Goal: Information Seeking & Learning: Learn about a topic

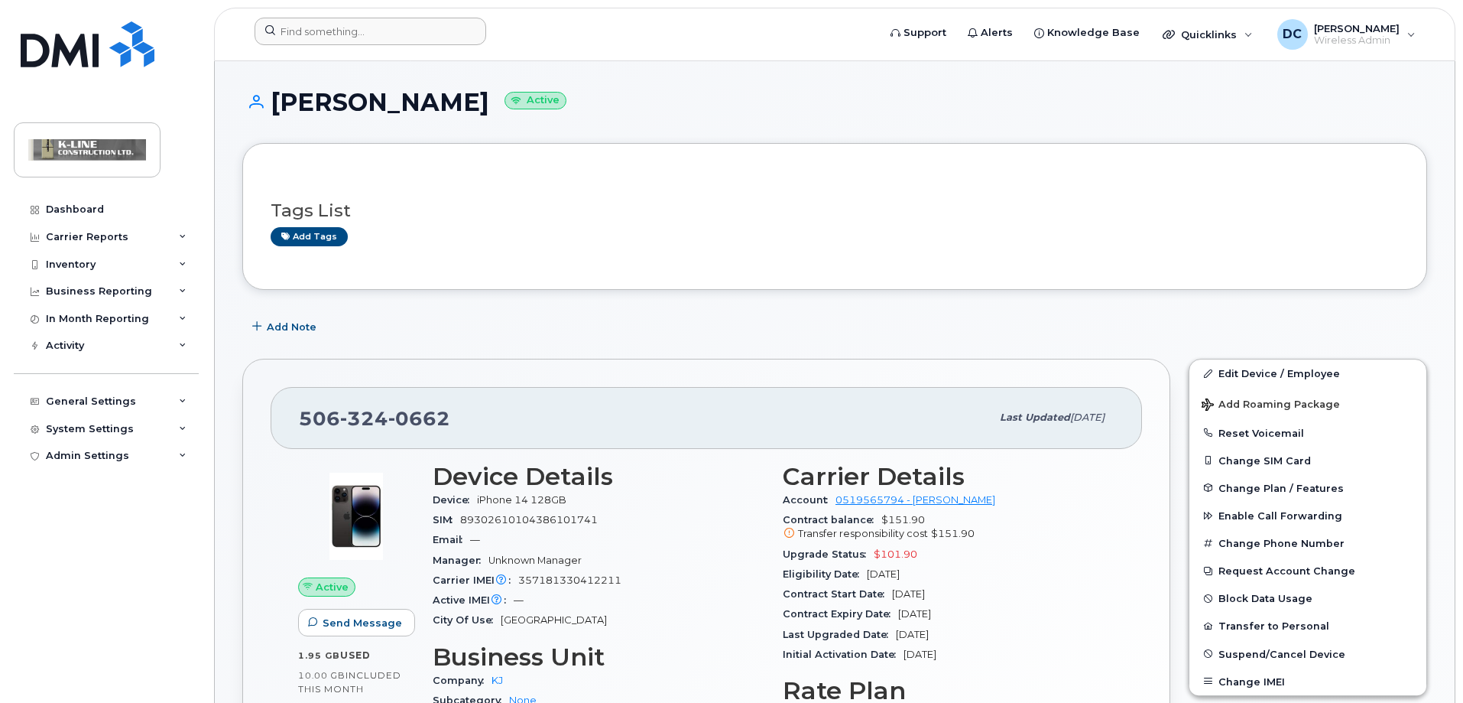
scroll to position [153, 0]
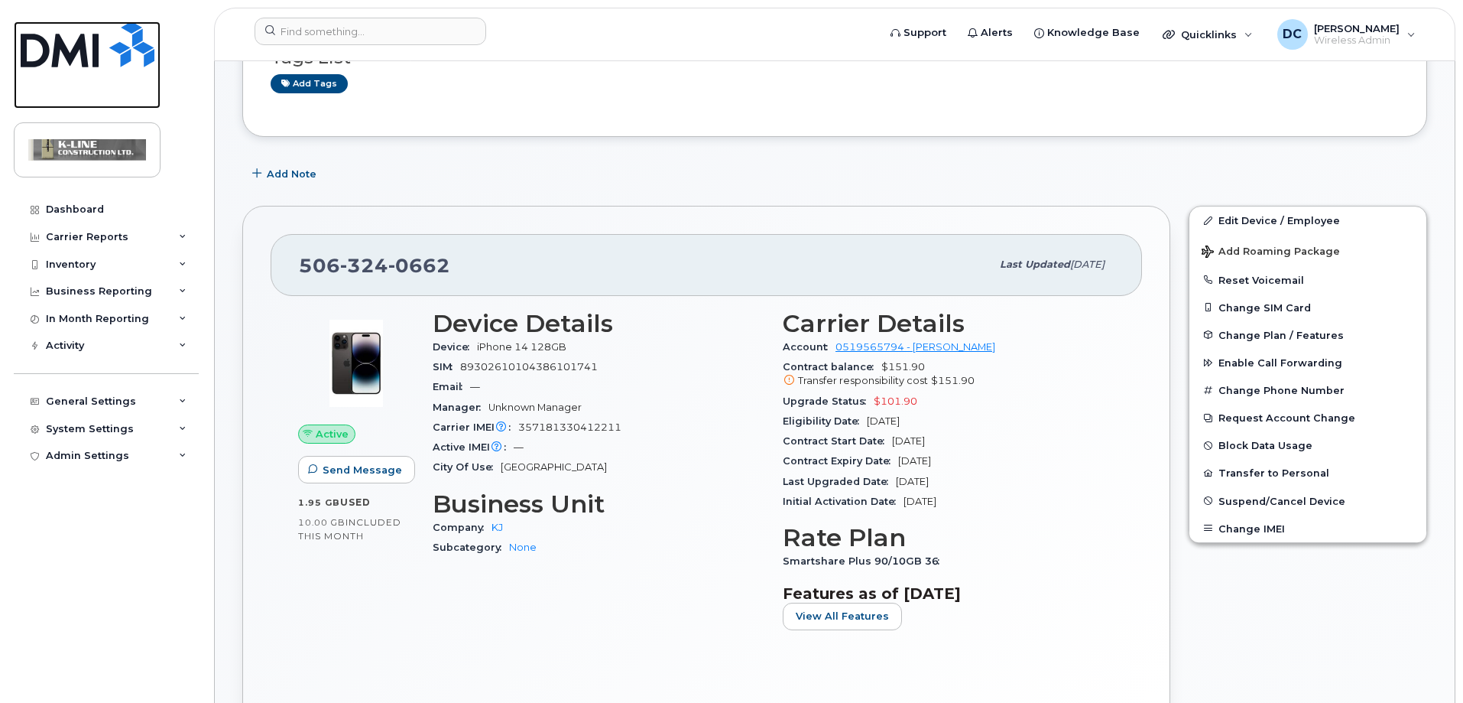
click at [152, 57] on img at bounding box center [88, 44] width 134 height 46
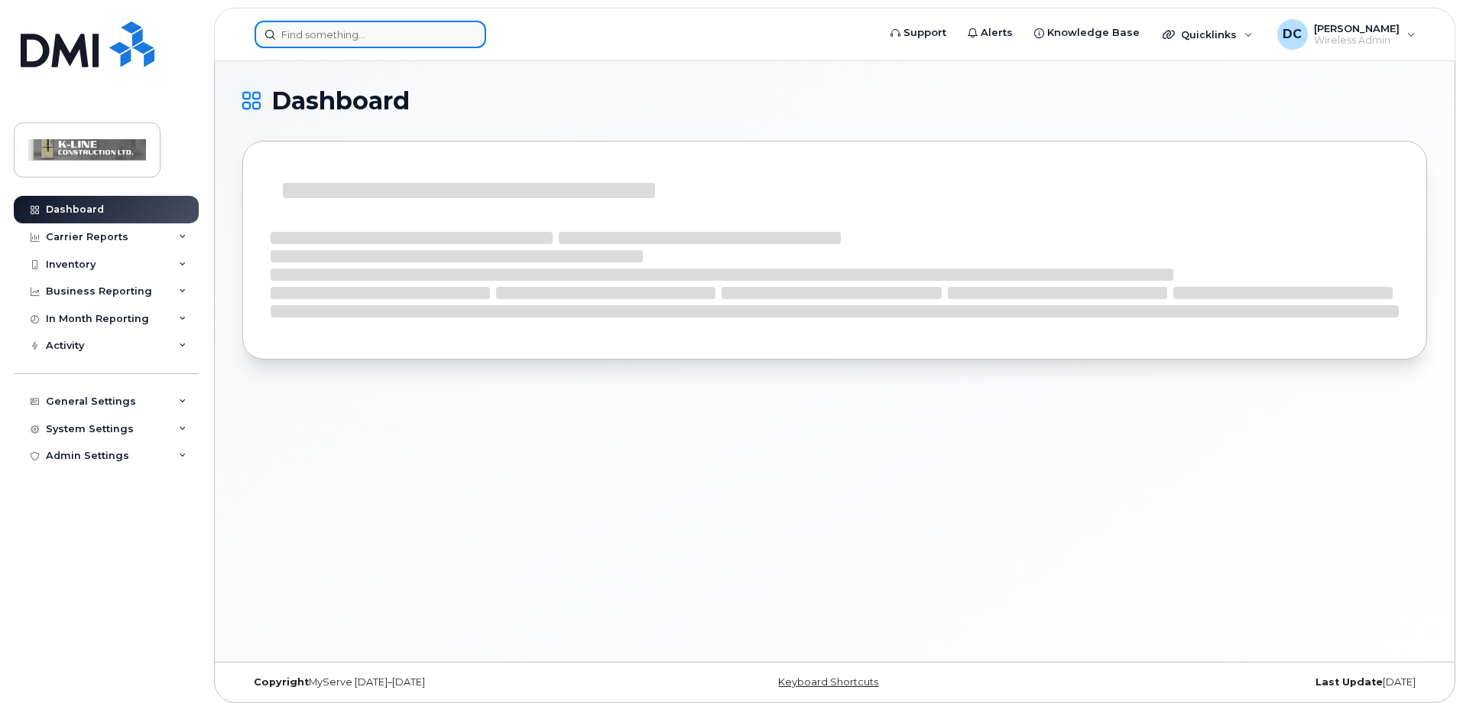
click at [317, 36] on input at bounding box center [371, 35] width 232 height 28
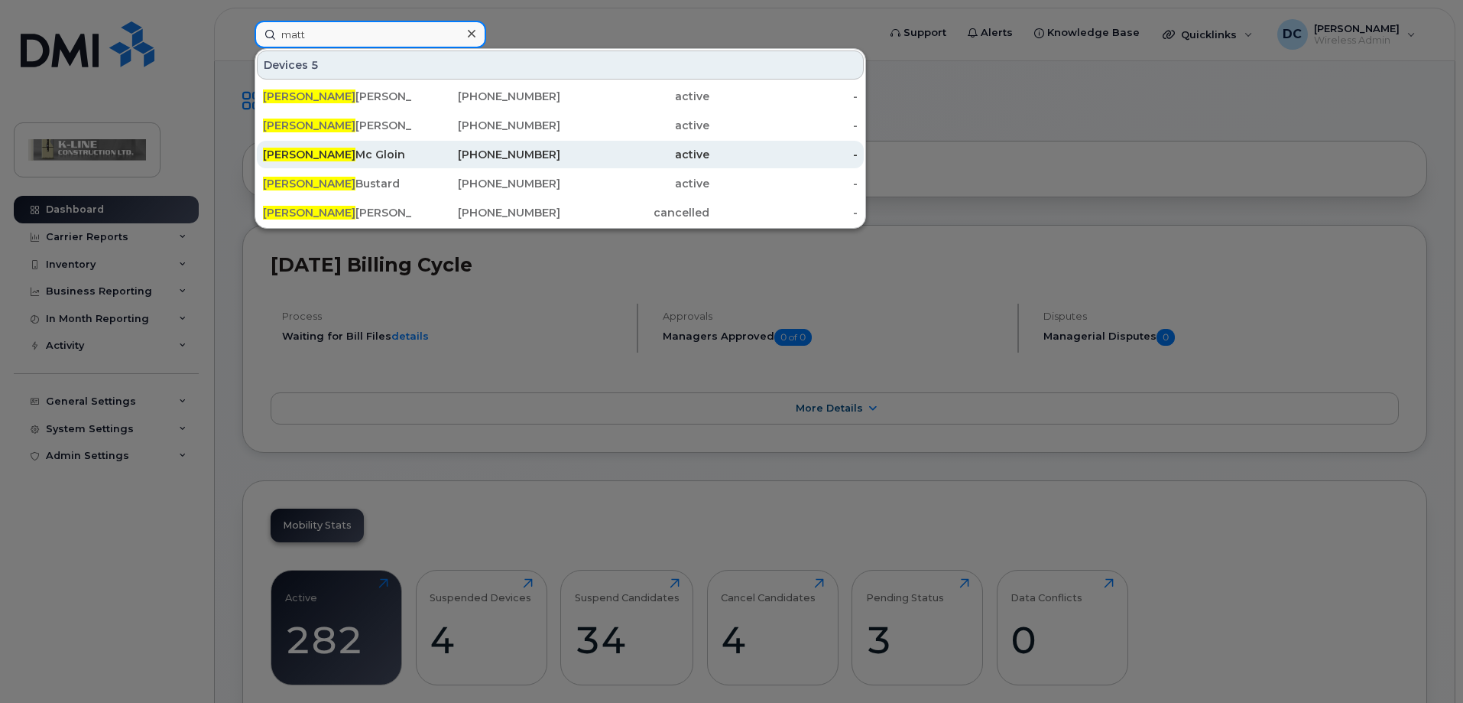
type input "matt"
click at [323, 157] on div "Matt Mc Gloin" at bounding box center [337, 154] width 149 height 15
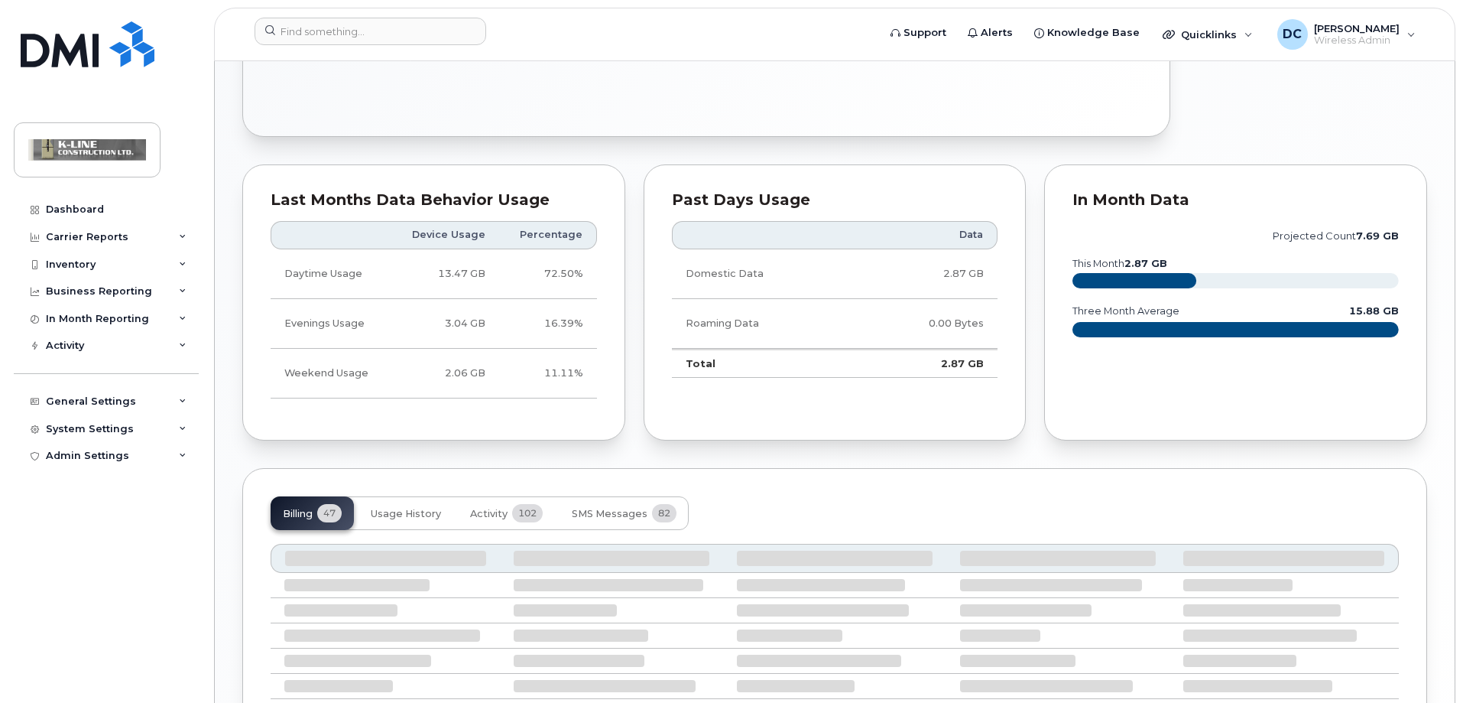
scroll to position [866, 0]
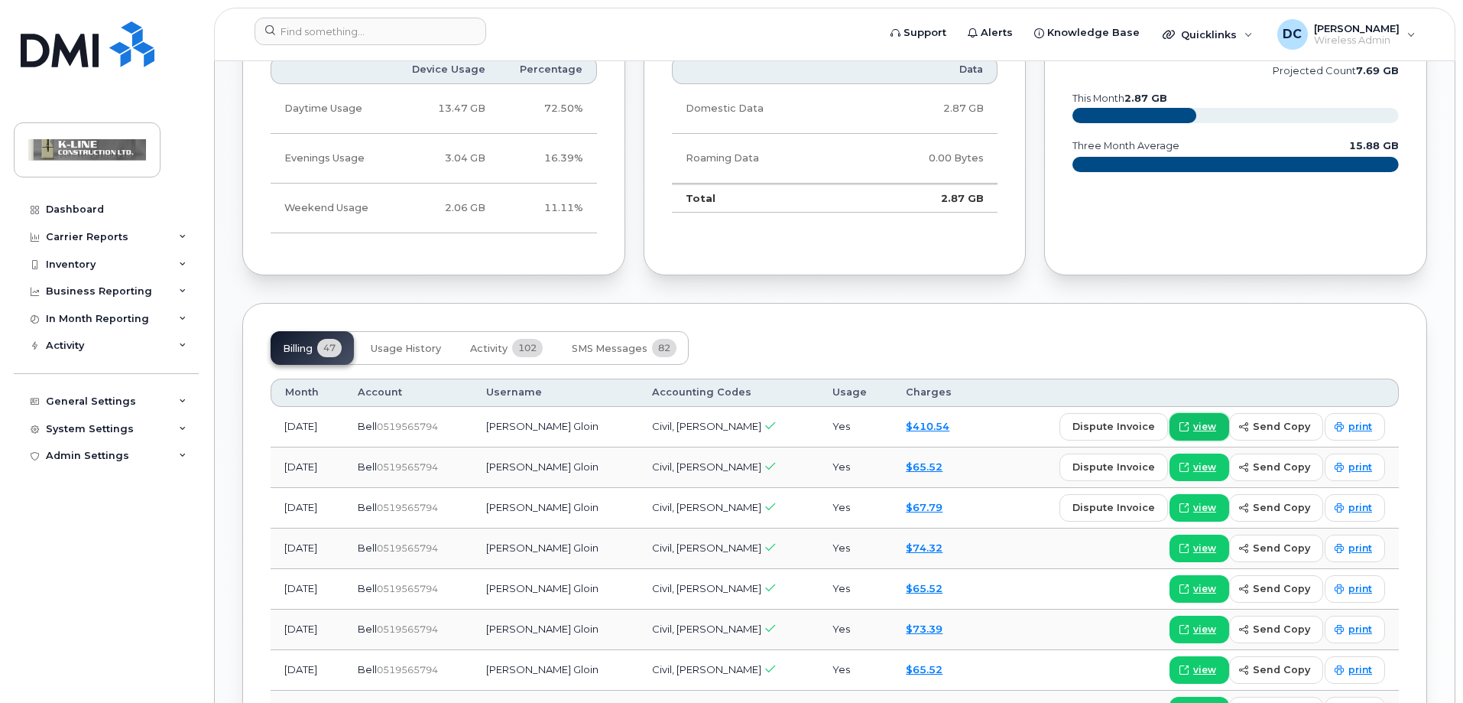
click at [1216, 421] on span "view" at bounding box center [1204, 427] width 23 height 14
click at [312, 31] on input at bounding box center [371, 32] width 232 height 28
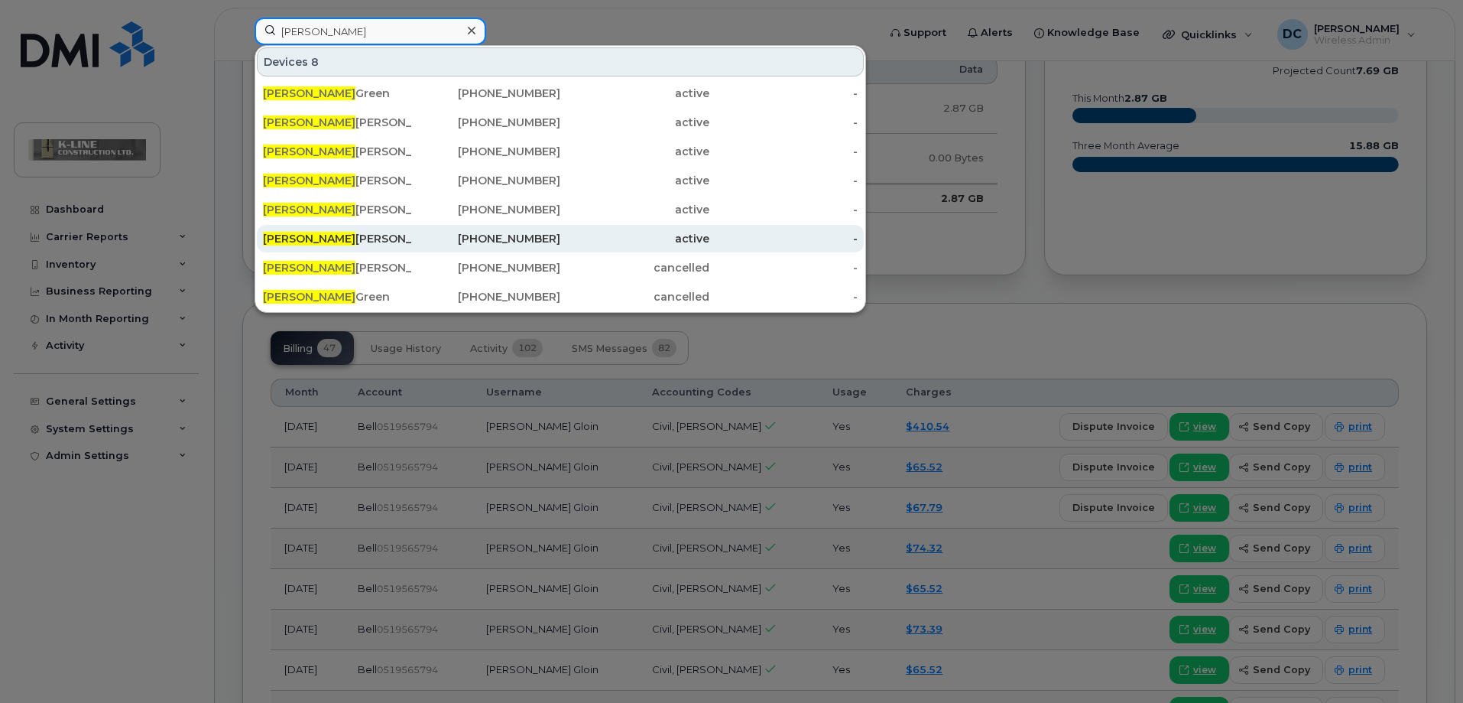
type input "brian"
click at [339, 239] on div "Brian Thomas K Line Construction" at bounding box center [337, 238] width 149 height 15
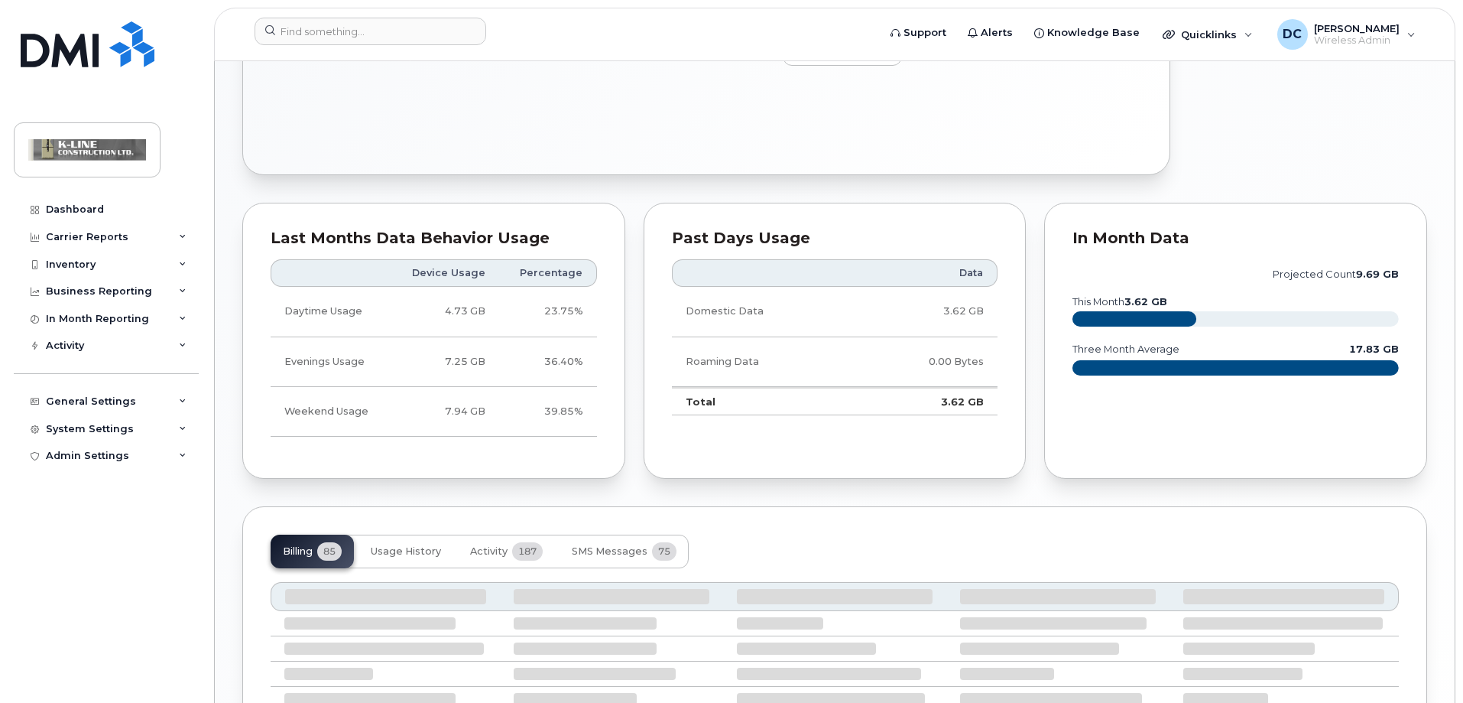
scroll to position [920, 0]
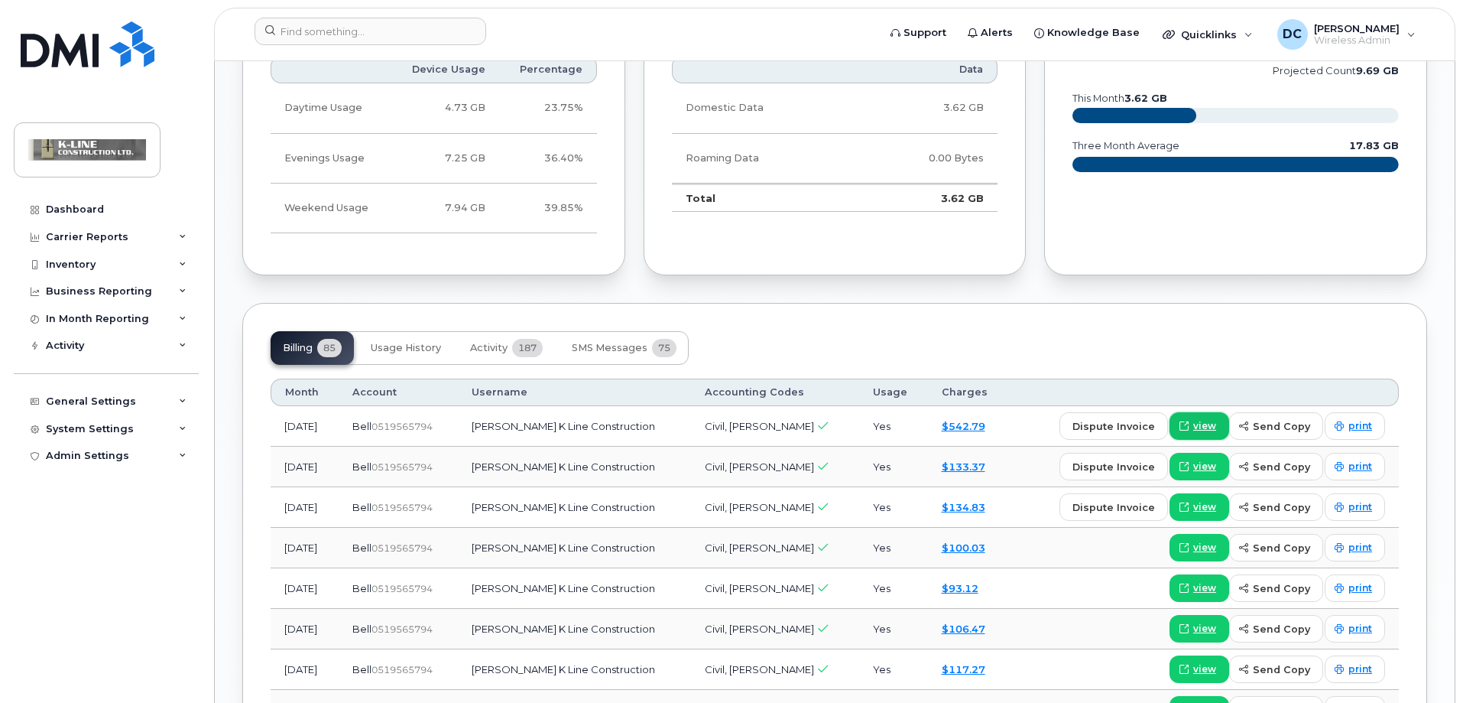
click at [1202, 422] on span "view" at bounding box center [1204, 426] width 23 height 14
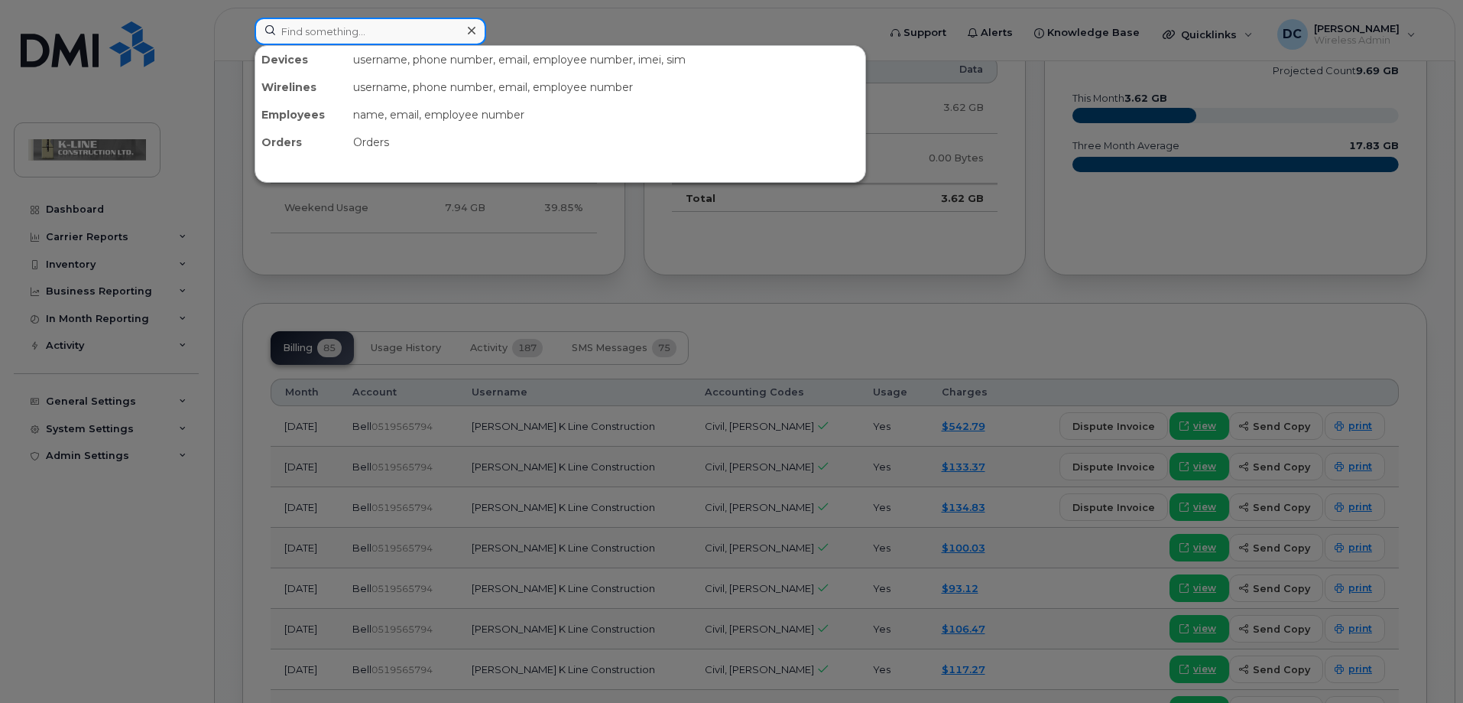
click at [320, 25] on input at bounding box center [371, 32] width 232 height 28
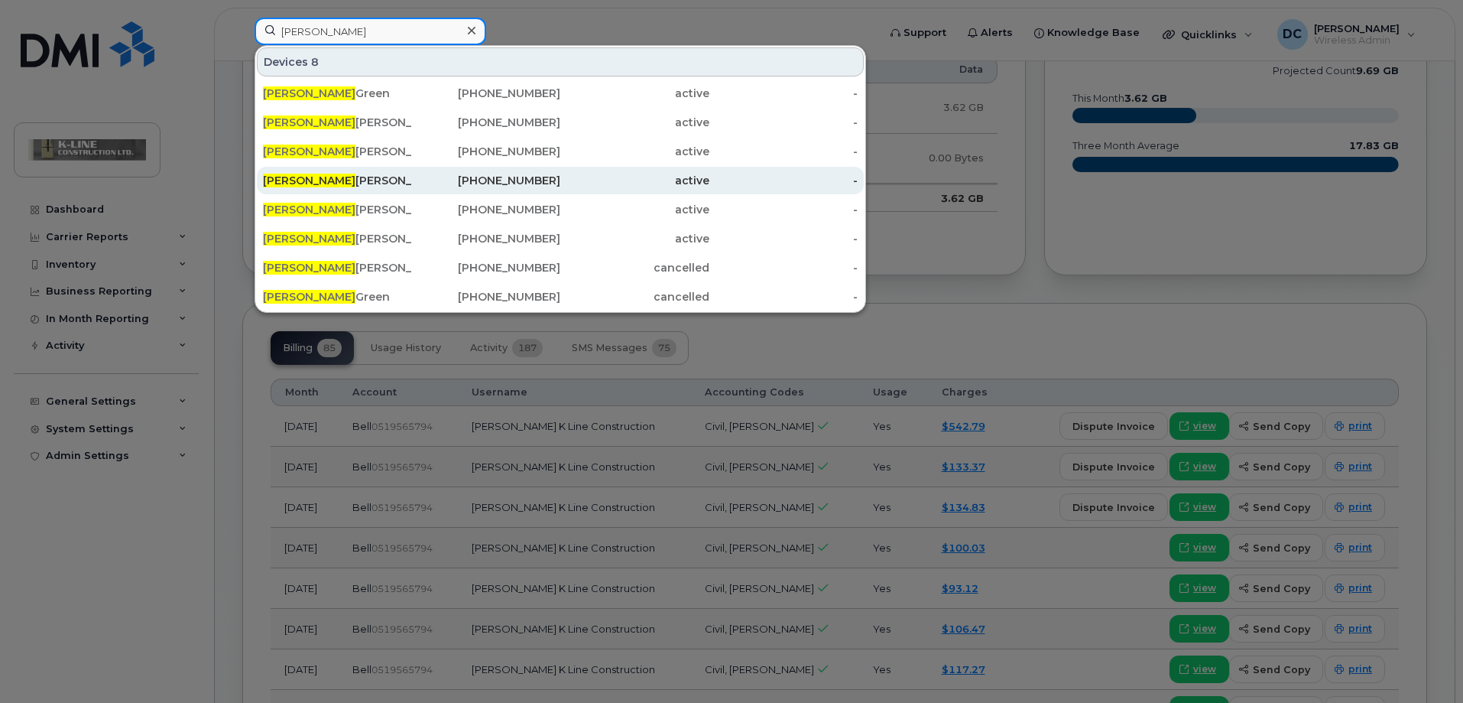
type input "brian"
click at [377, 174] on div "Brian Thomas Ipad 3" at bounding box center [337, 180] width 149 height 15
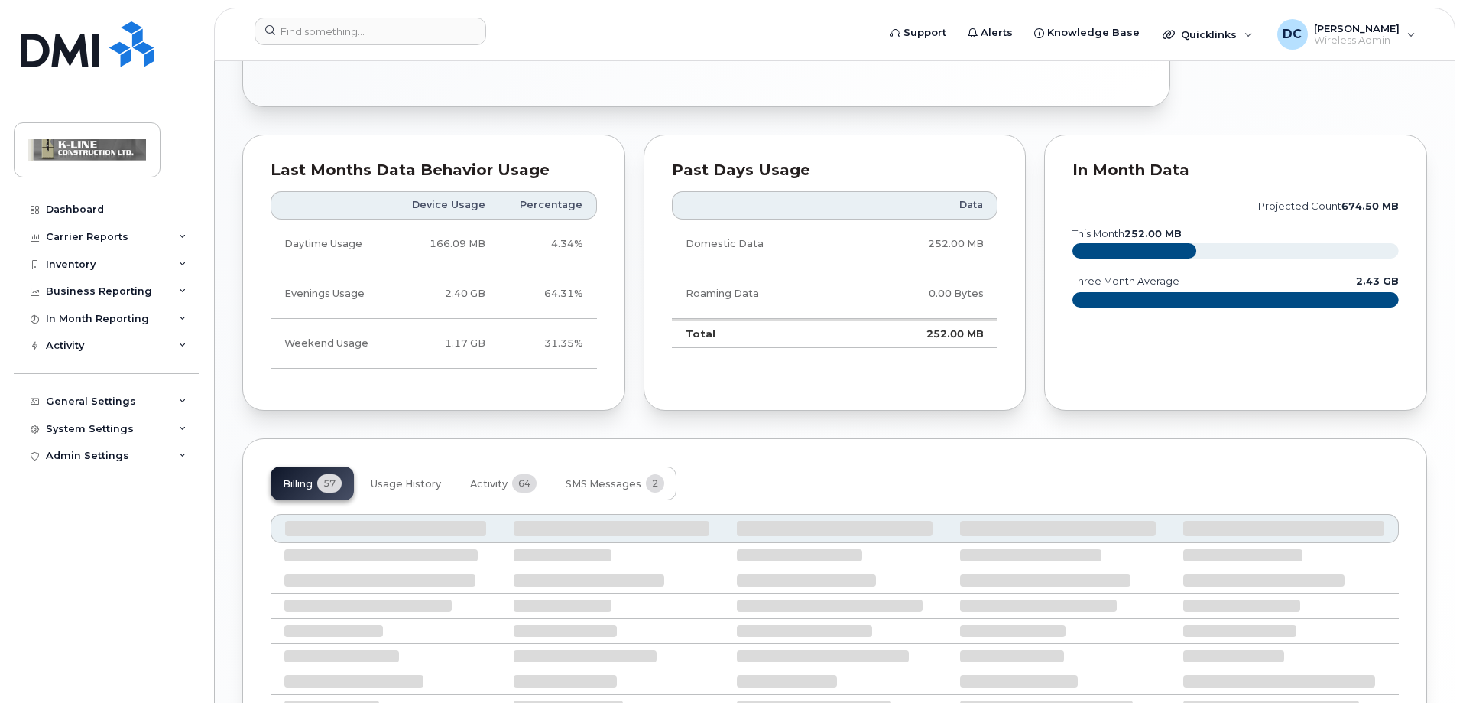
scroll to position [866, 0]
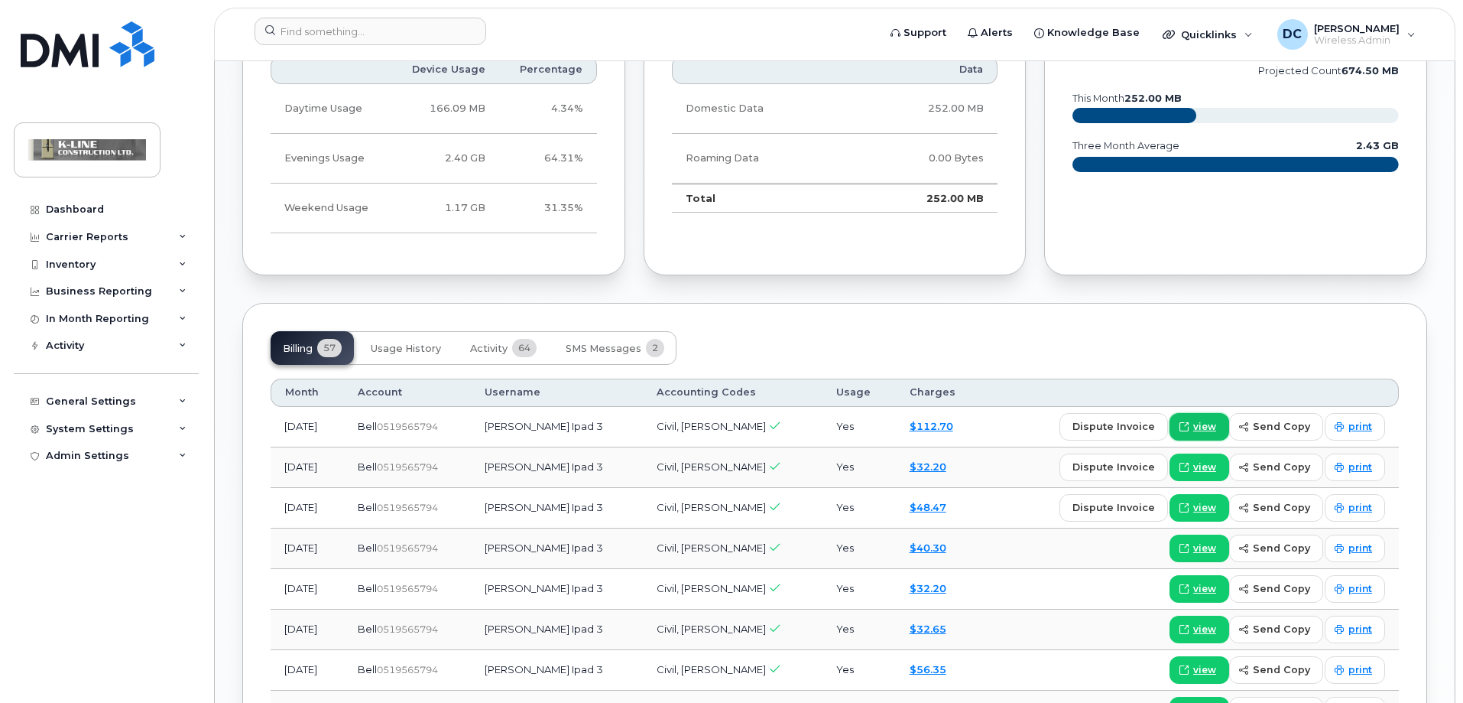
click at [1216, 425] on span "view" at bounding box center [1204, 427] width 23 height 14
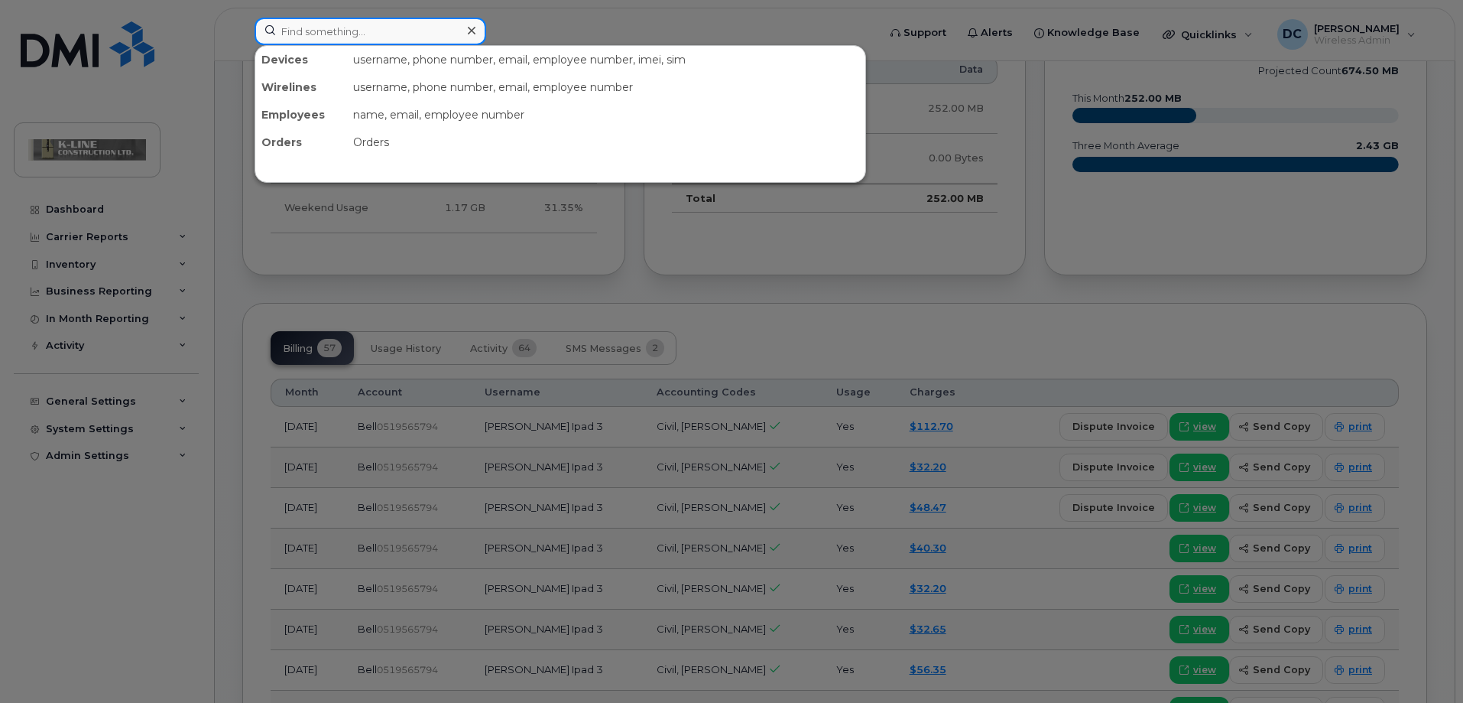
click at [284, 37] on input at bounding box center [371, 32] width 232 height 28
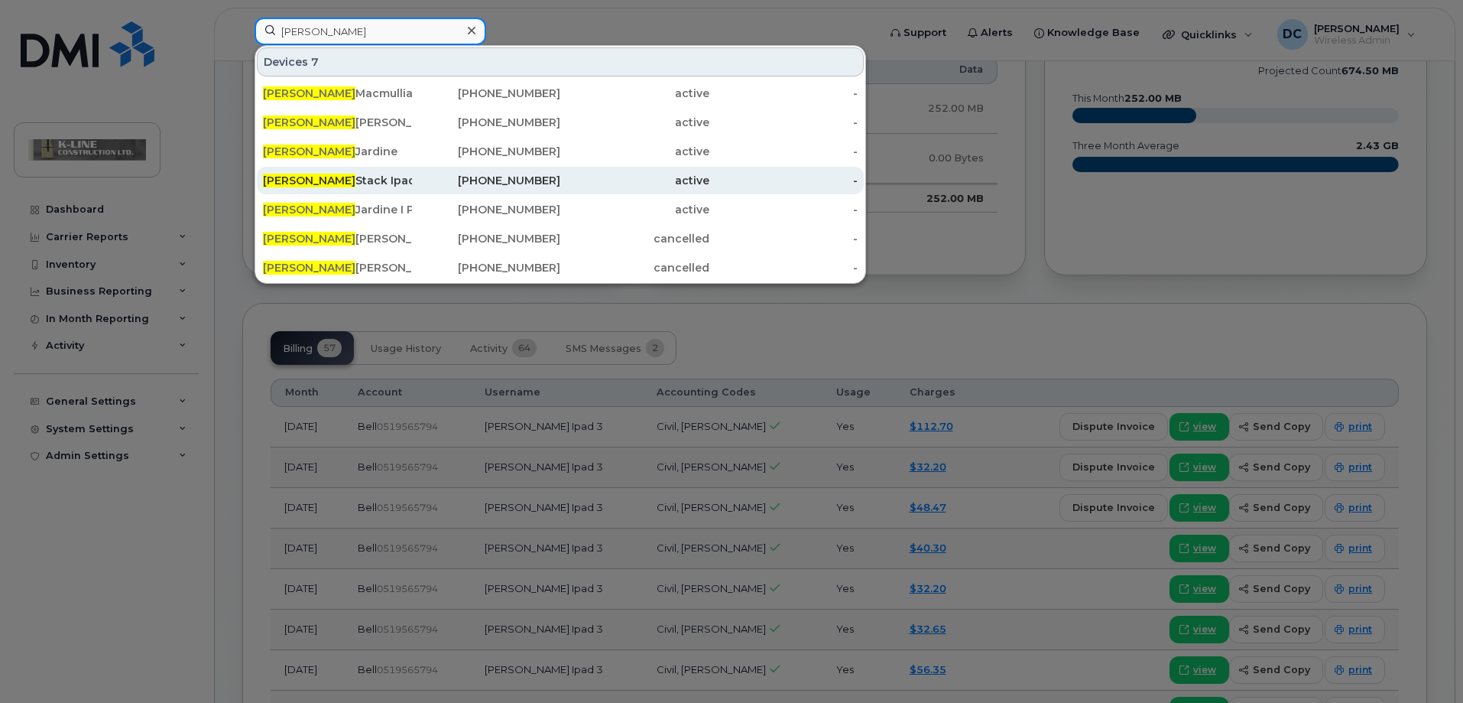
type input "james"
click at [333, 185] on div "James Stack Ipad" at bounding box center [337, 180] width 149 height 15
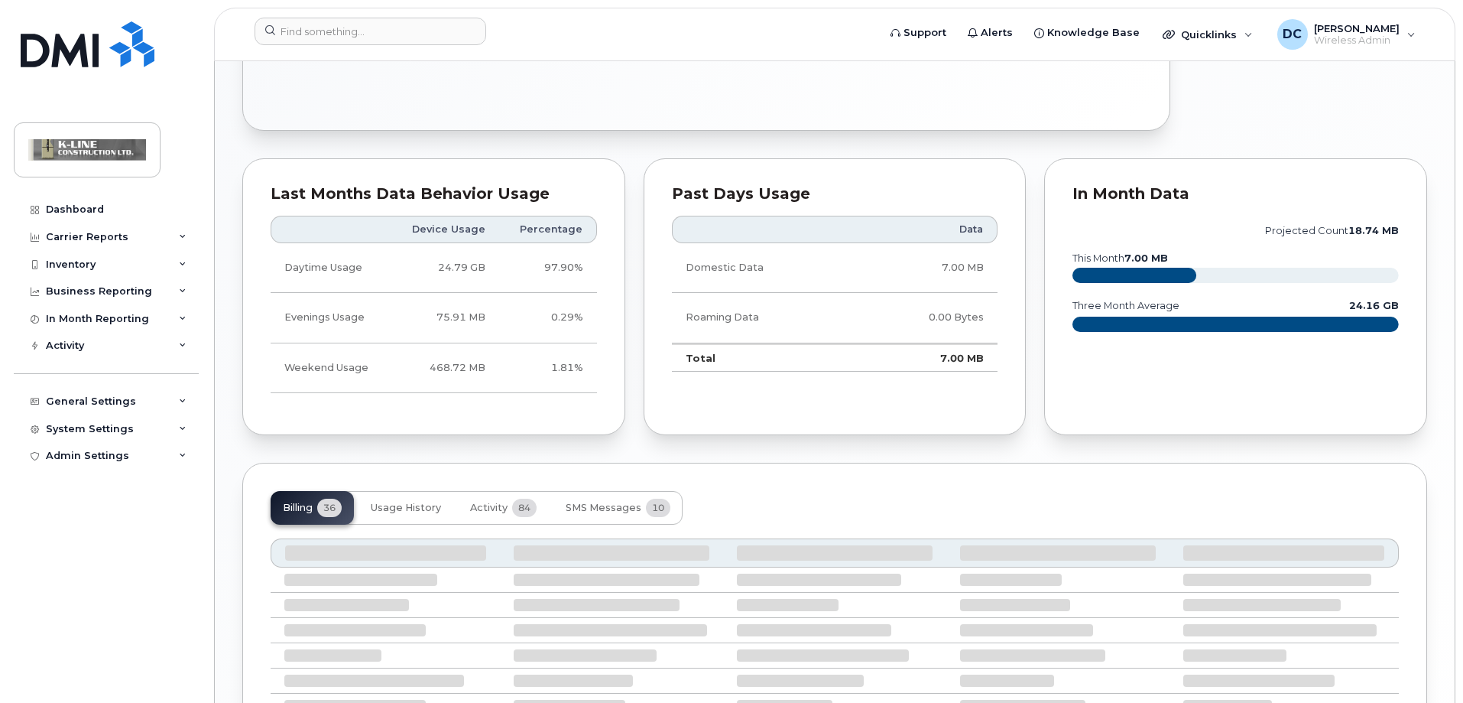
scroll to position [901, 0]
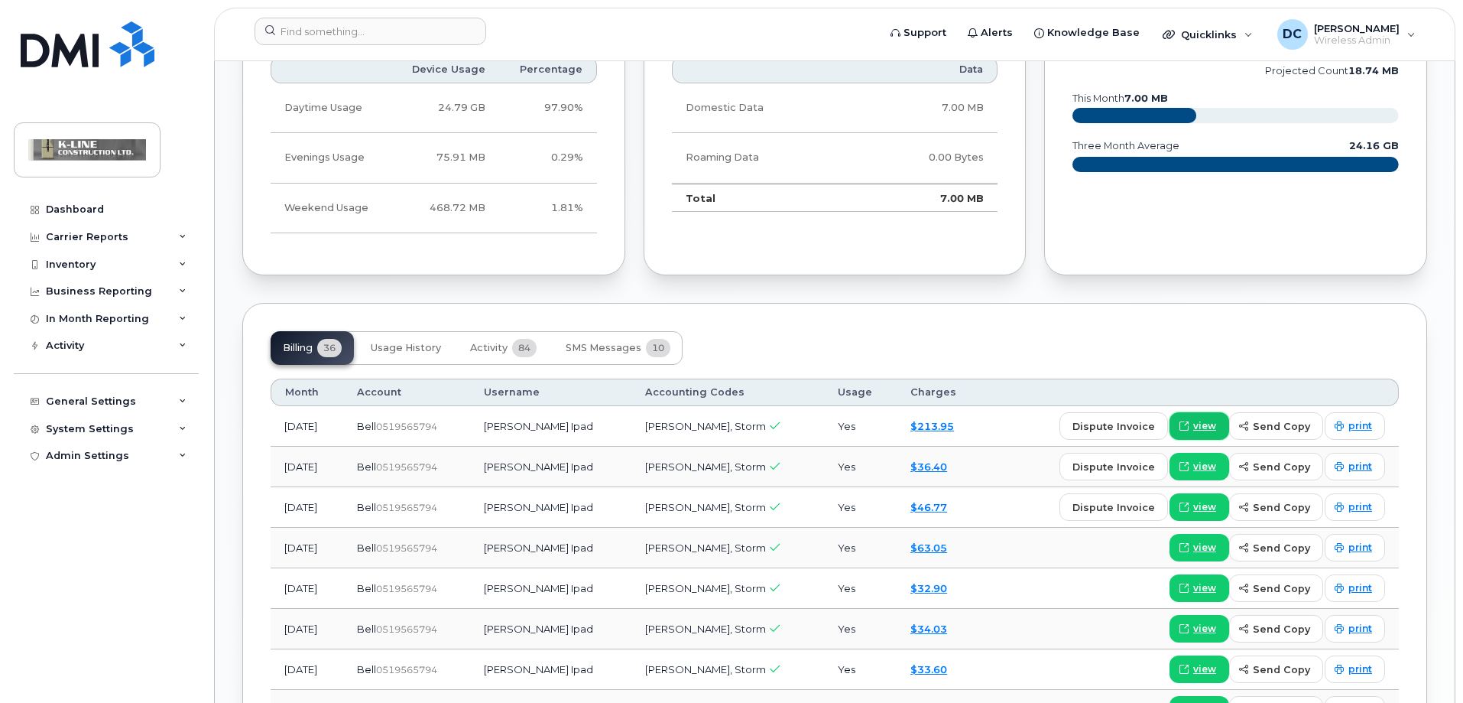
click at [1202, 427] on span "view" at bounding box center [1204, 426] width 23 height 14
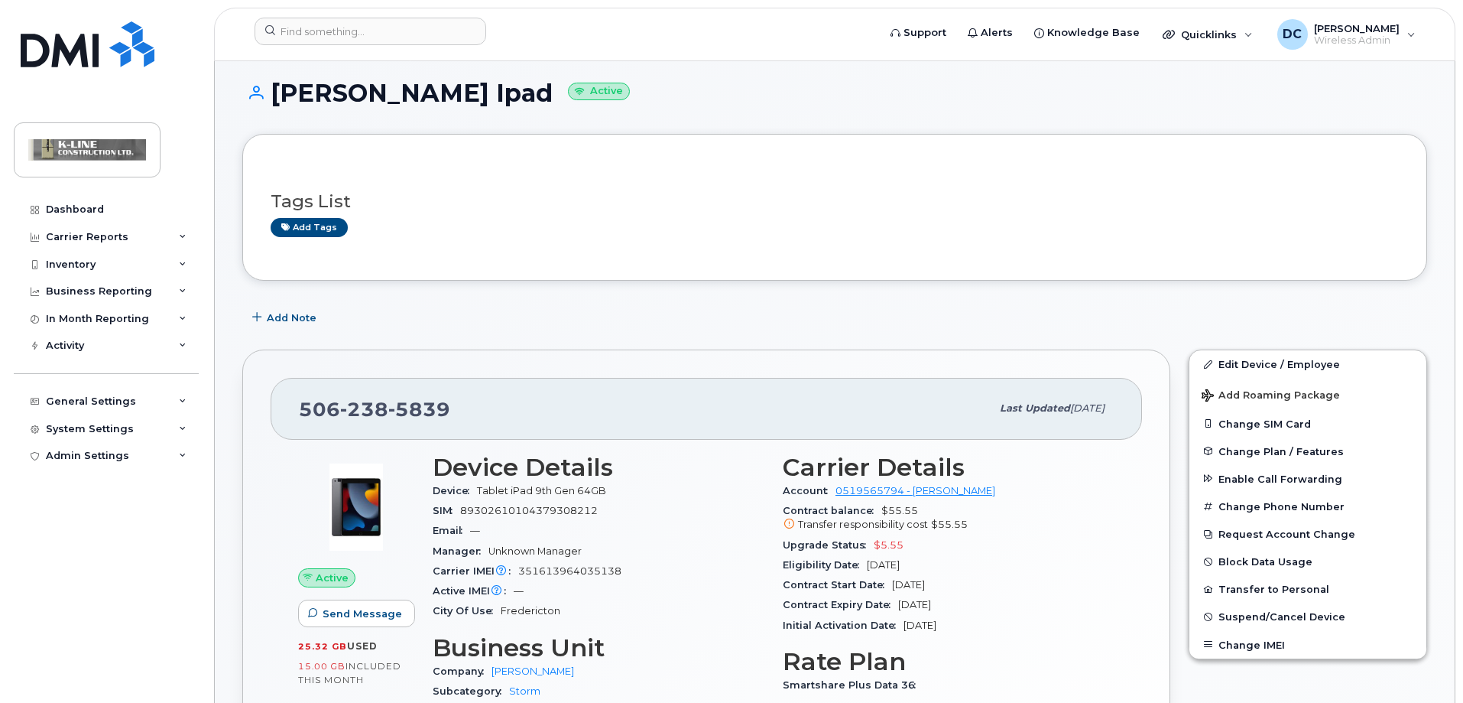
scroll to position [0, 0]
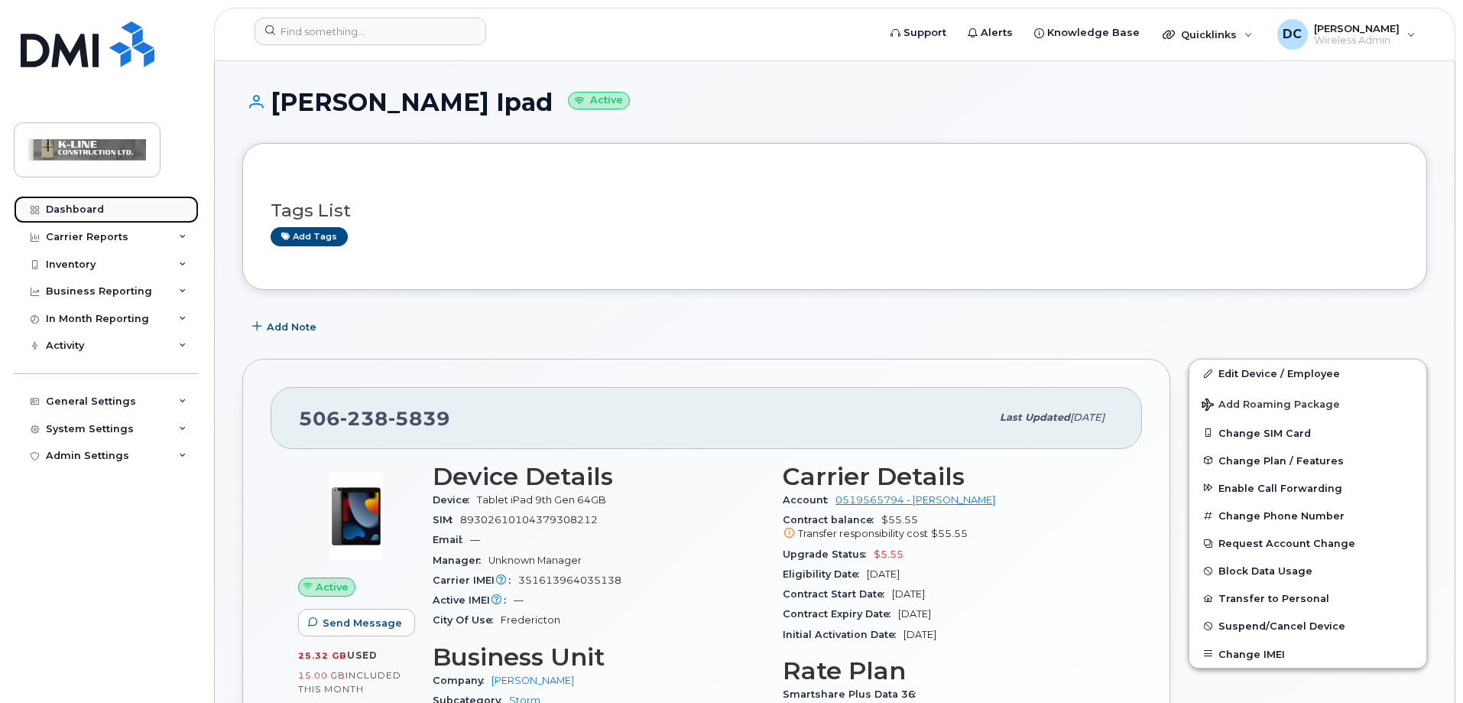
click at [84, 202] on link "Dashboard" at bounding box center [106, 210] width 185 height 28
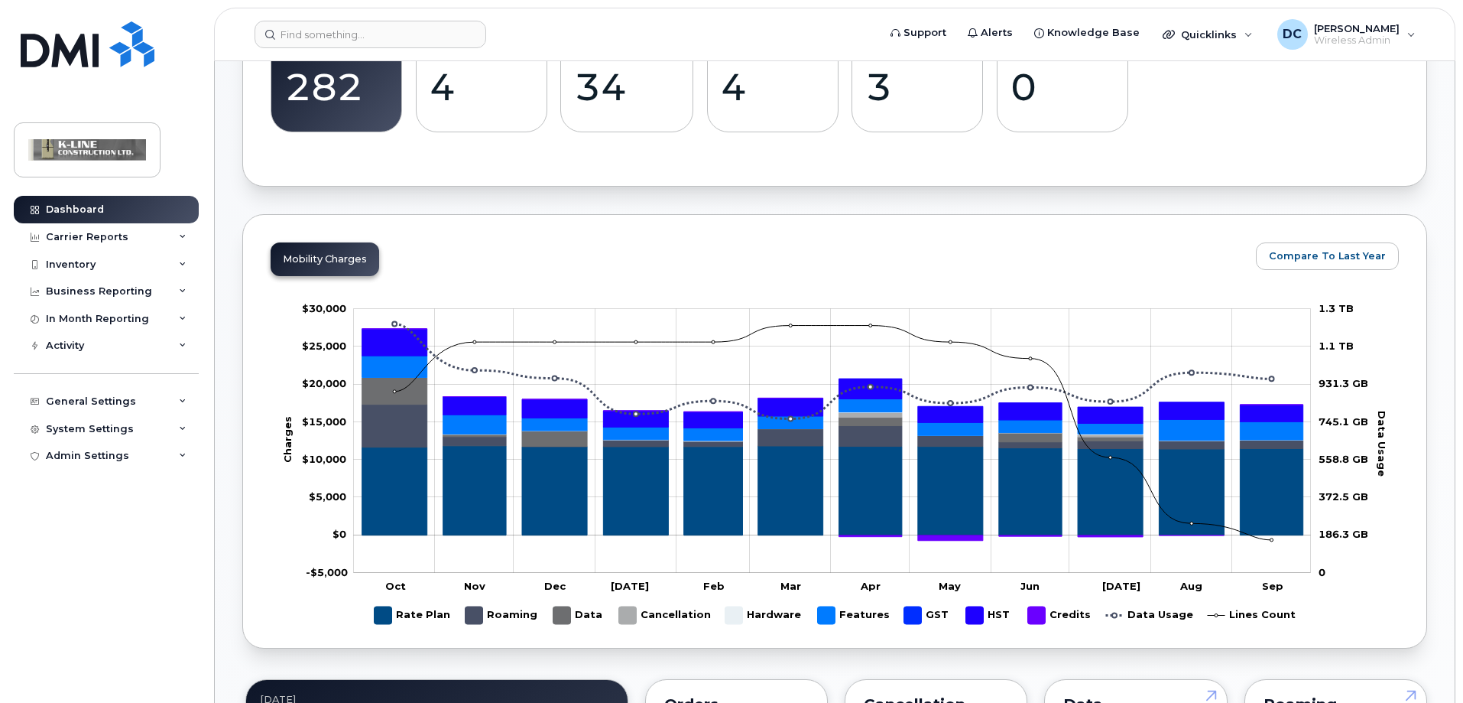
scroll to position [612, 0]
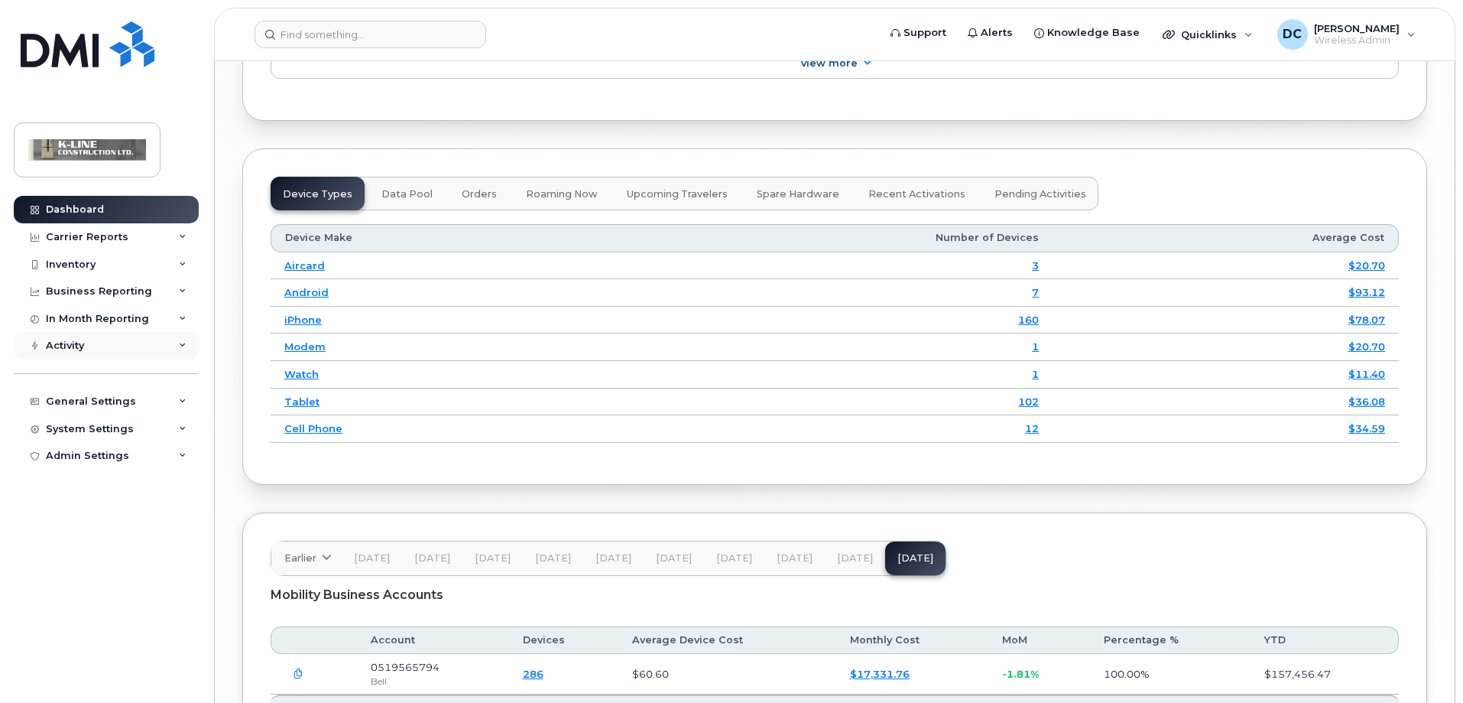
scroll to position [1812, 0]
click at [164, 235] on div "Carrier Reports" at bounding box center [106, 237] width 185 height 28
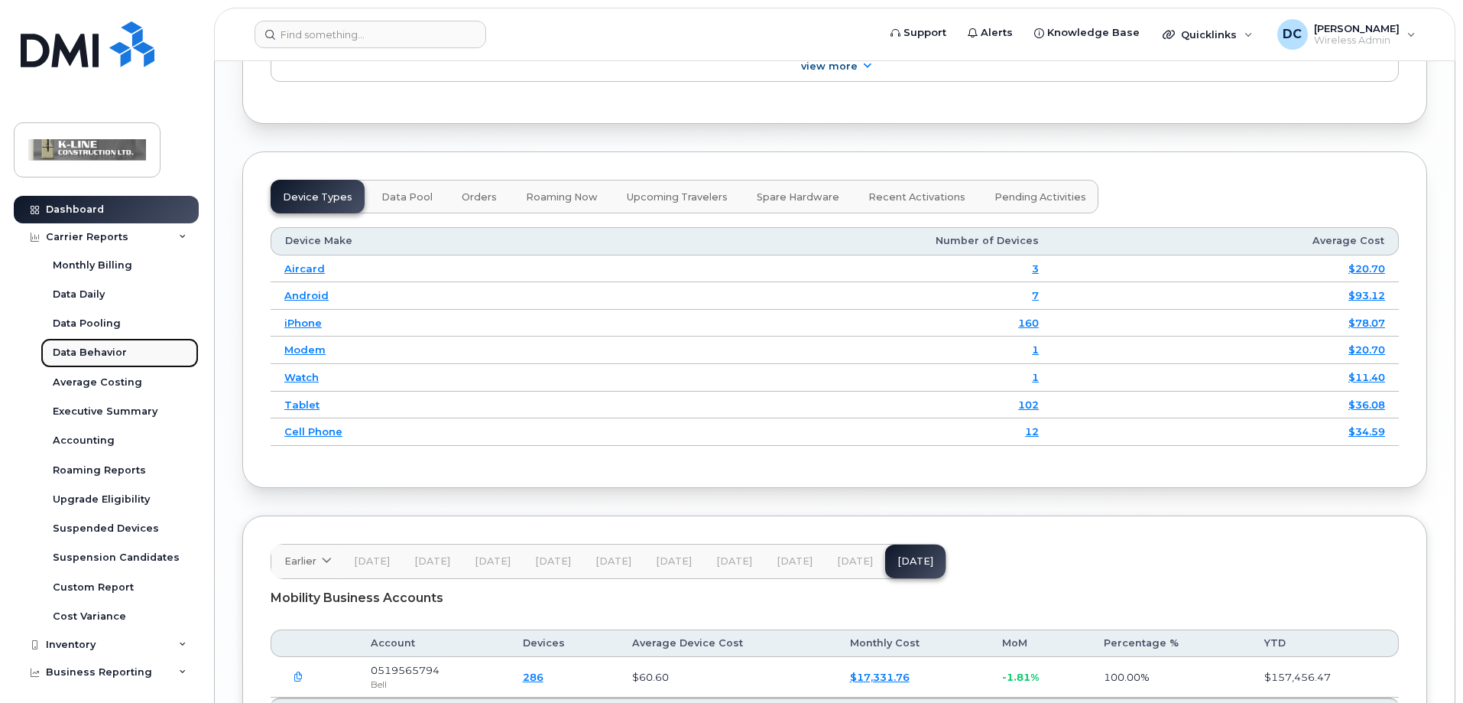
click at [131, 351] on link "Data Behavior" at bounding box center [120, 352] width 158 height 29
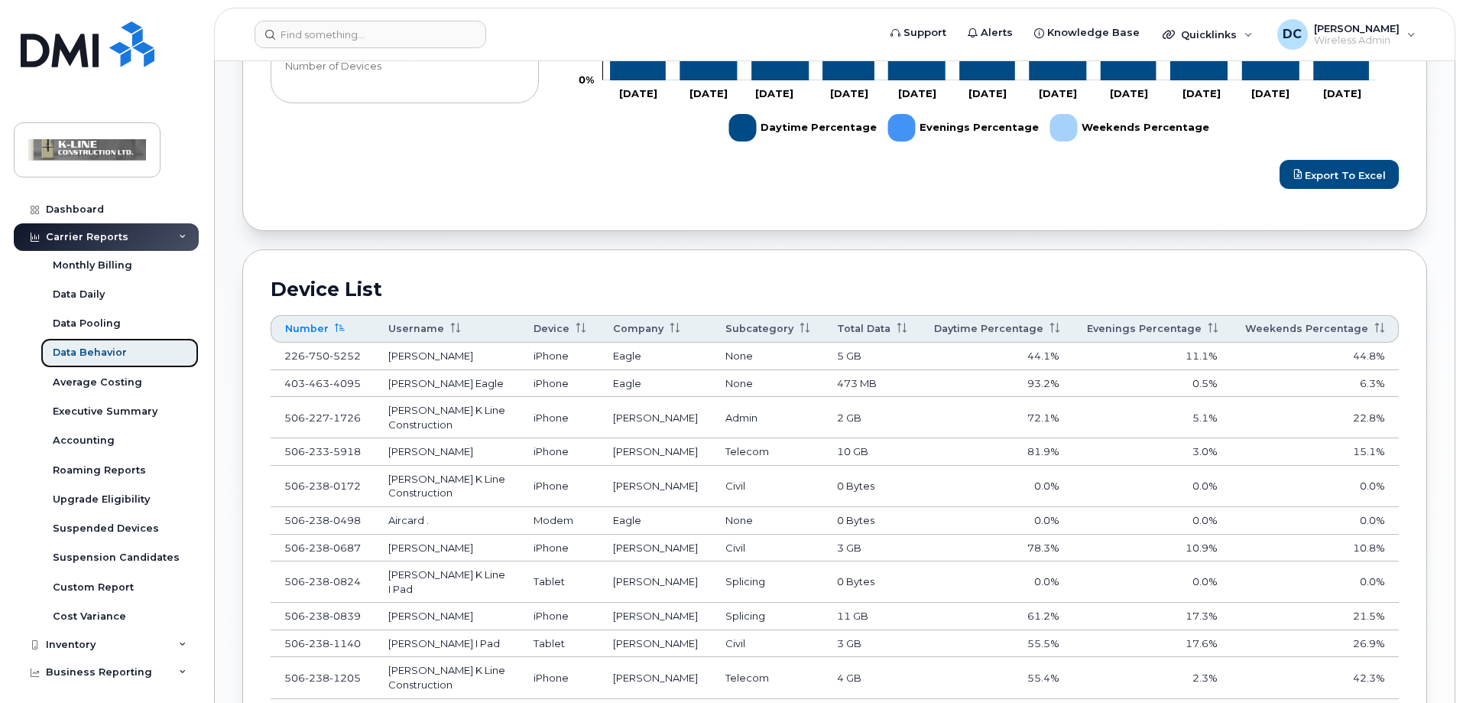
scroll to position [764, 0]
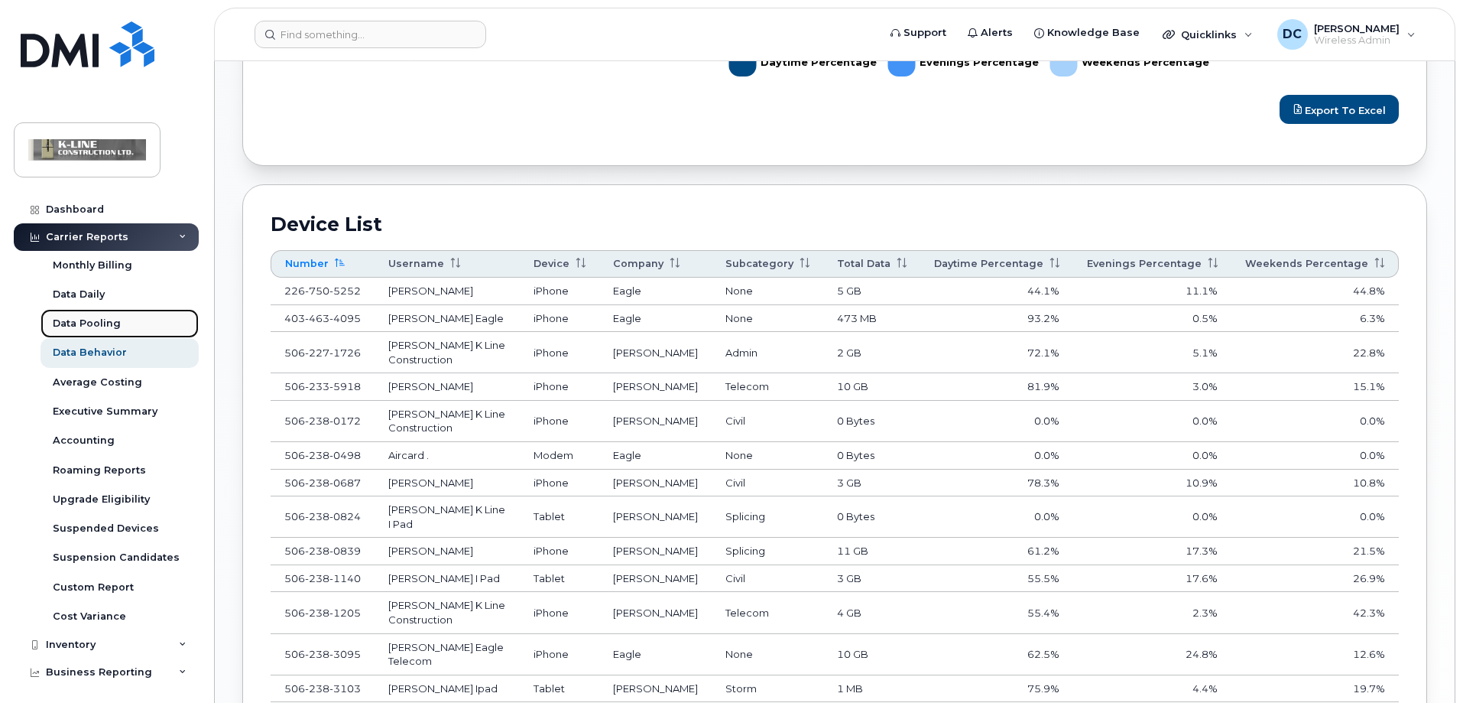
click at [124, 320] on link "Data Pooling" at bounding box center [120, 323] width 158 height 29
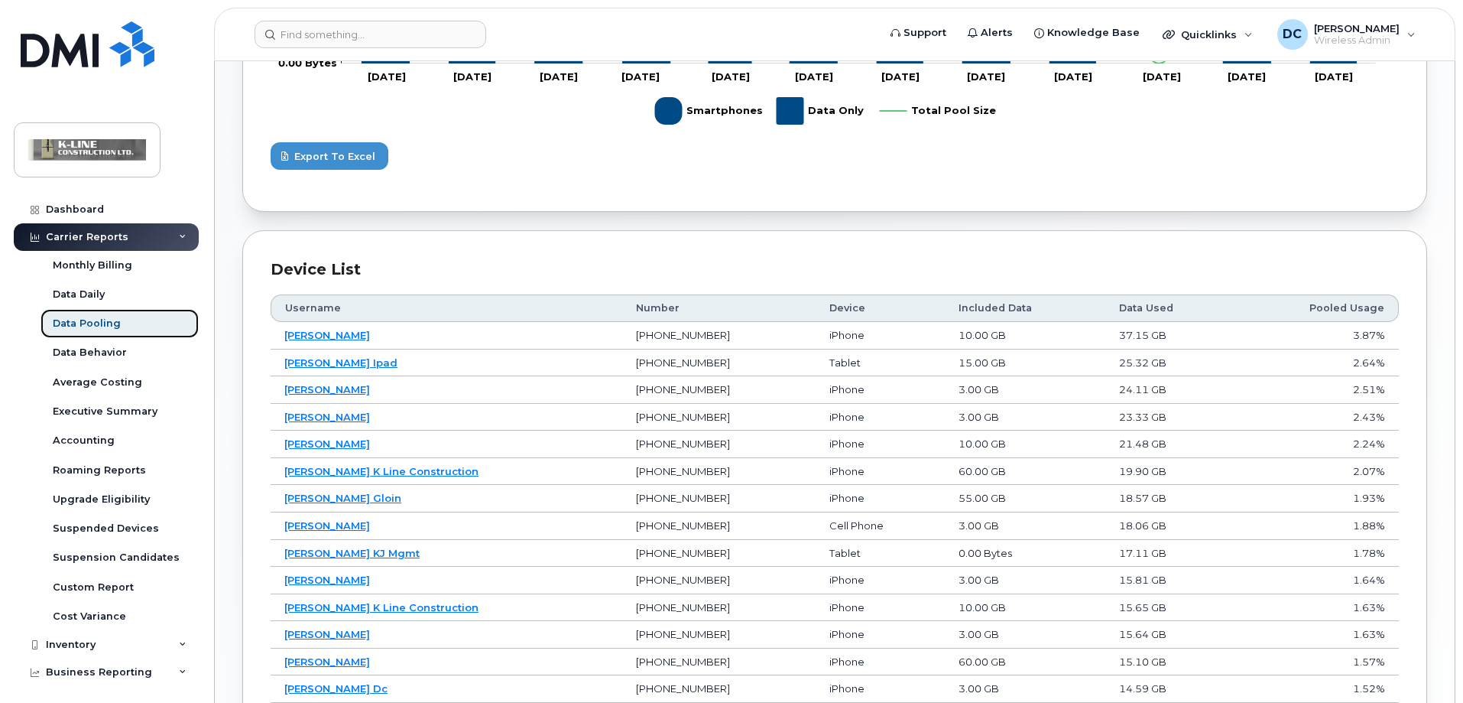
scroll to position [688, 0]
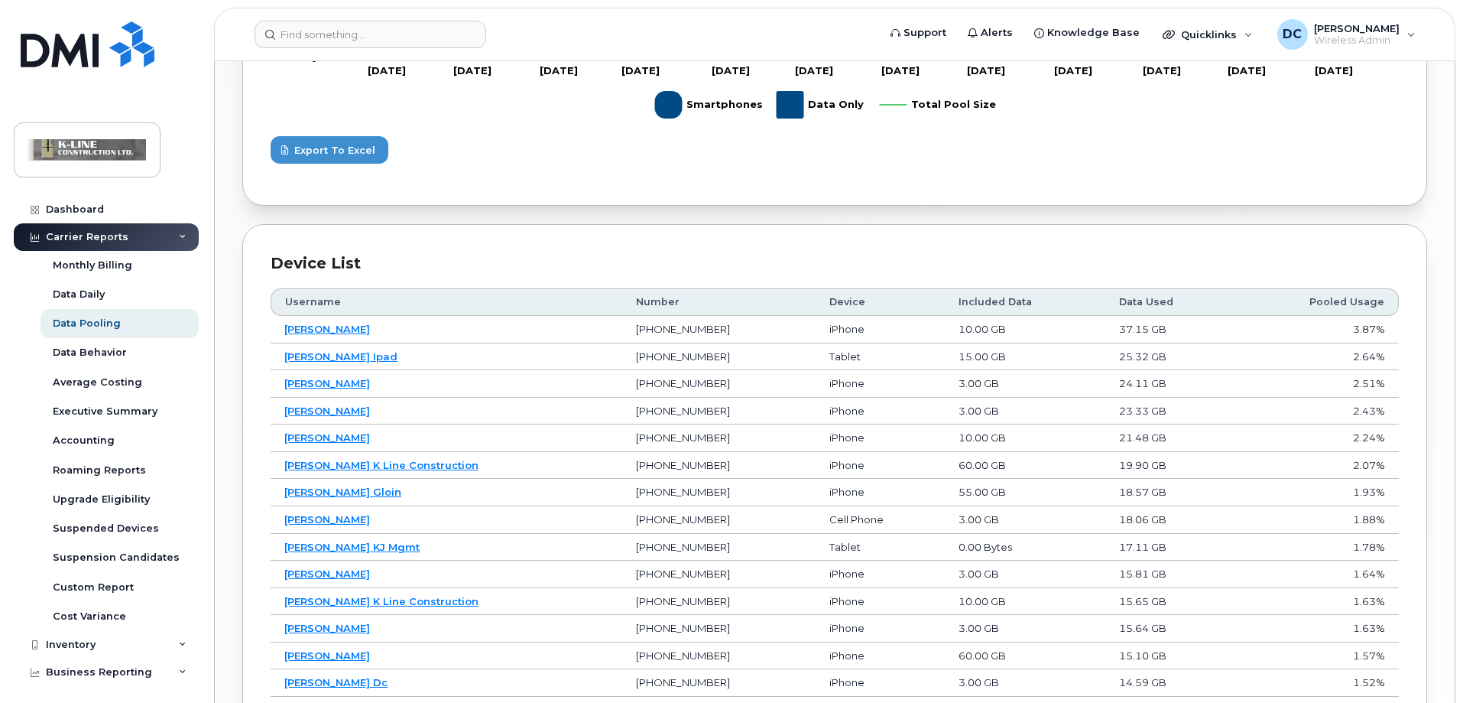
click at [983, 300] on th "Included Data" at bounding box center [1025, 302] width 160 height 28
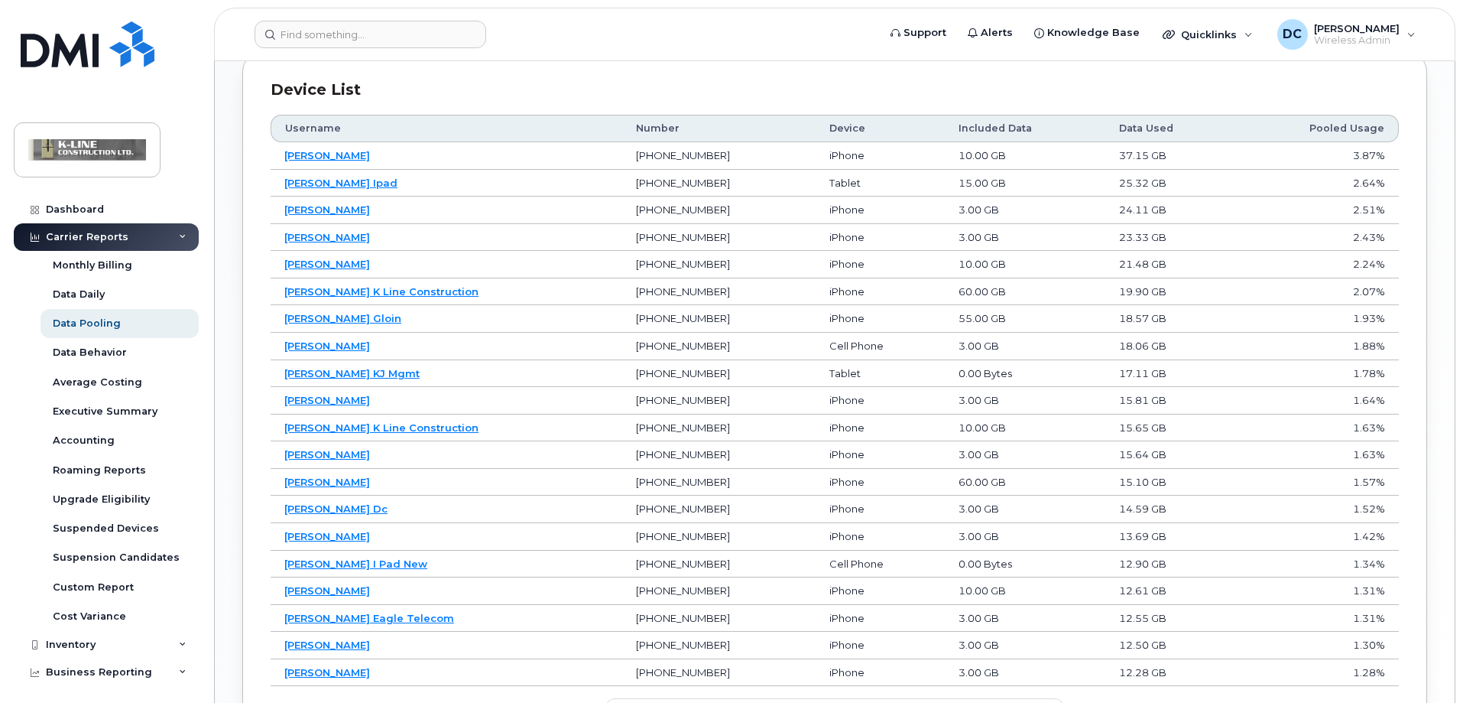
scroll to position [917, 0]
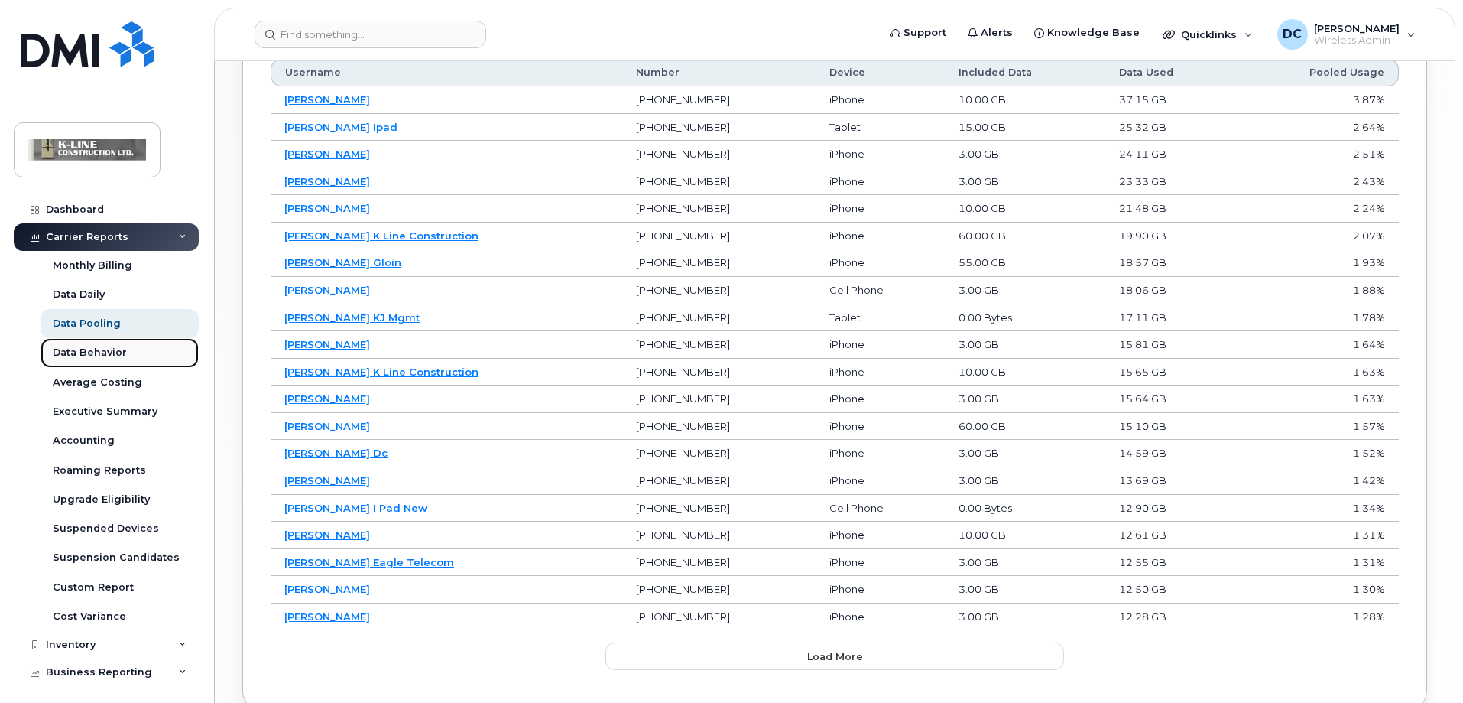
click at [123, 354] on div "Data Behavior" at bounding box center [90, 353] width 74 height 14
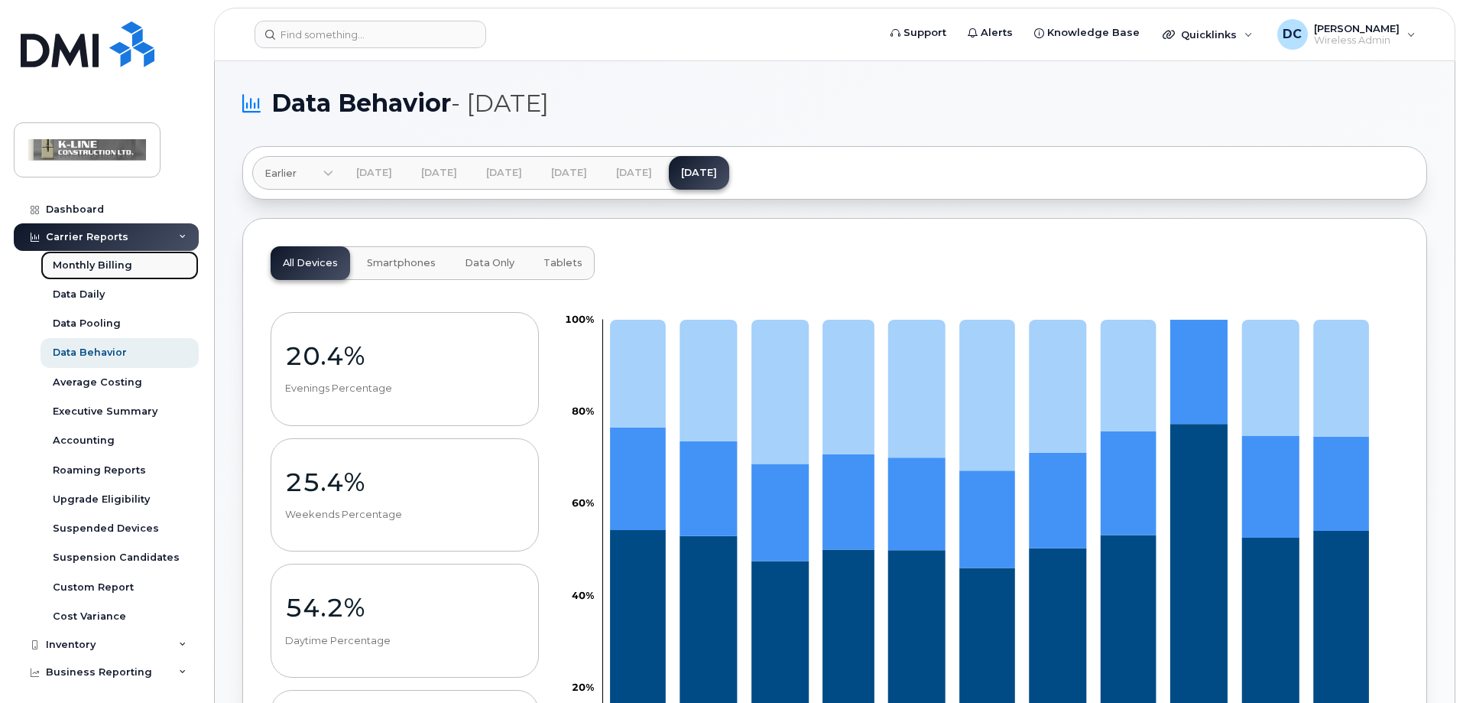
click at [131, 262] on link "Monthly Billing" at bounding box center [120, 265] width 158 height 29
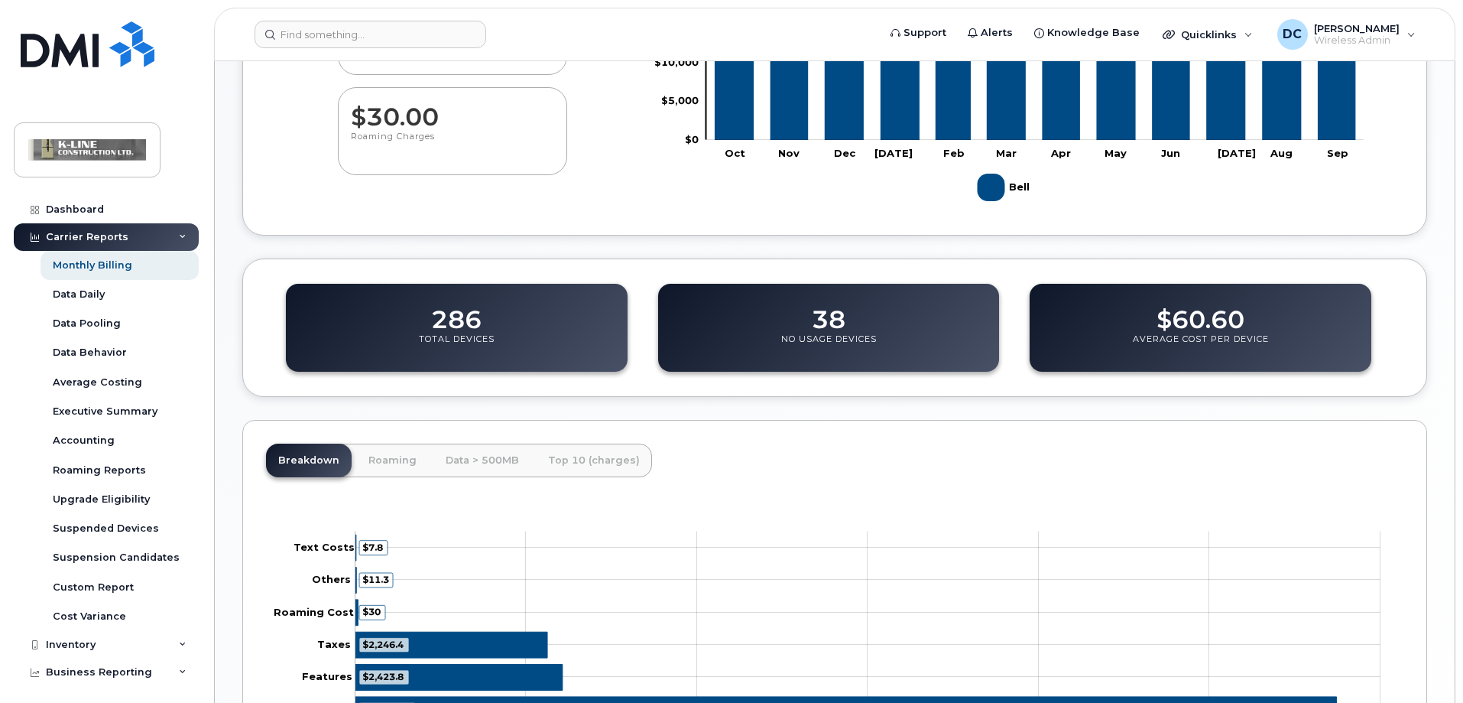
scroll to position [493, 0]
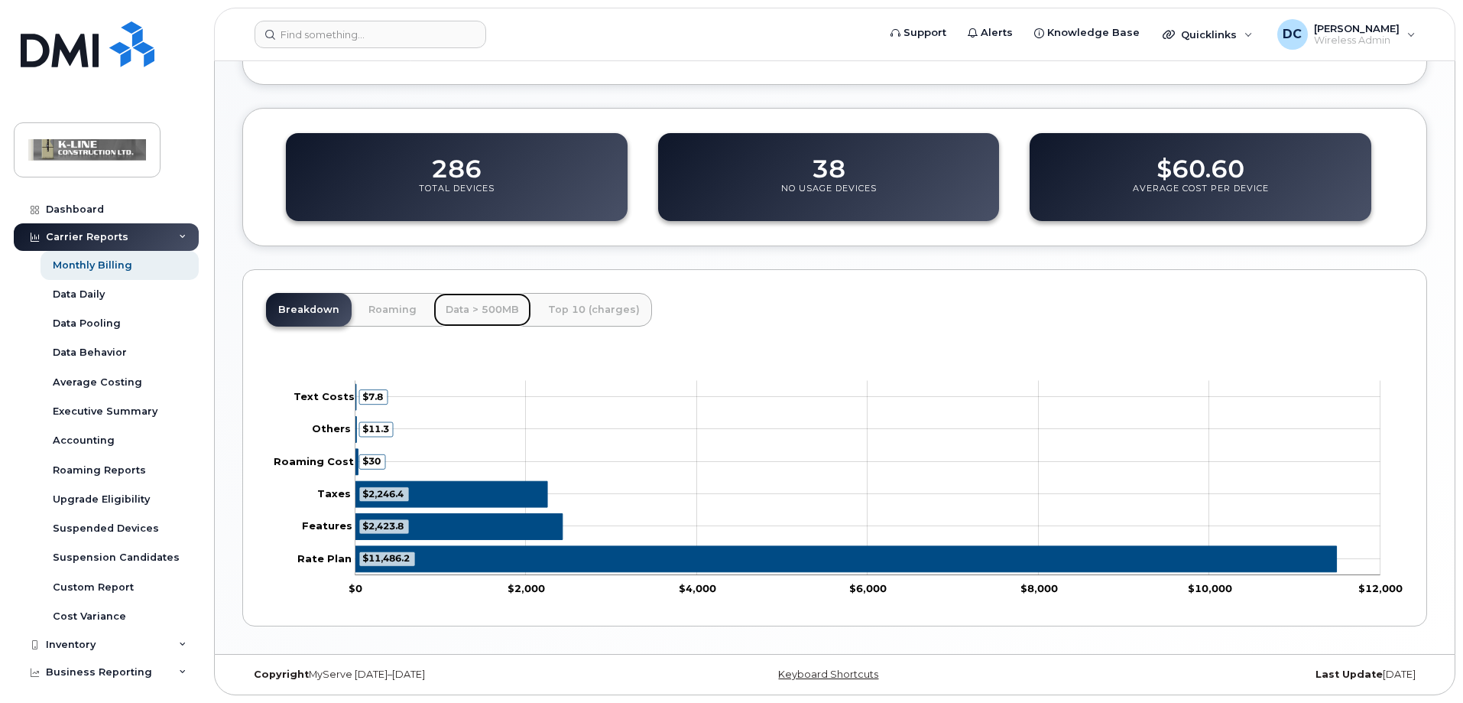
click at [486, 310] on link "Data > 500MB" at bounding box center [482, 310] width 98 height 34
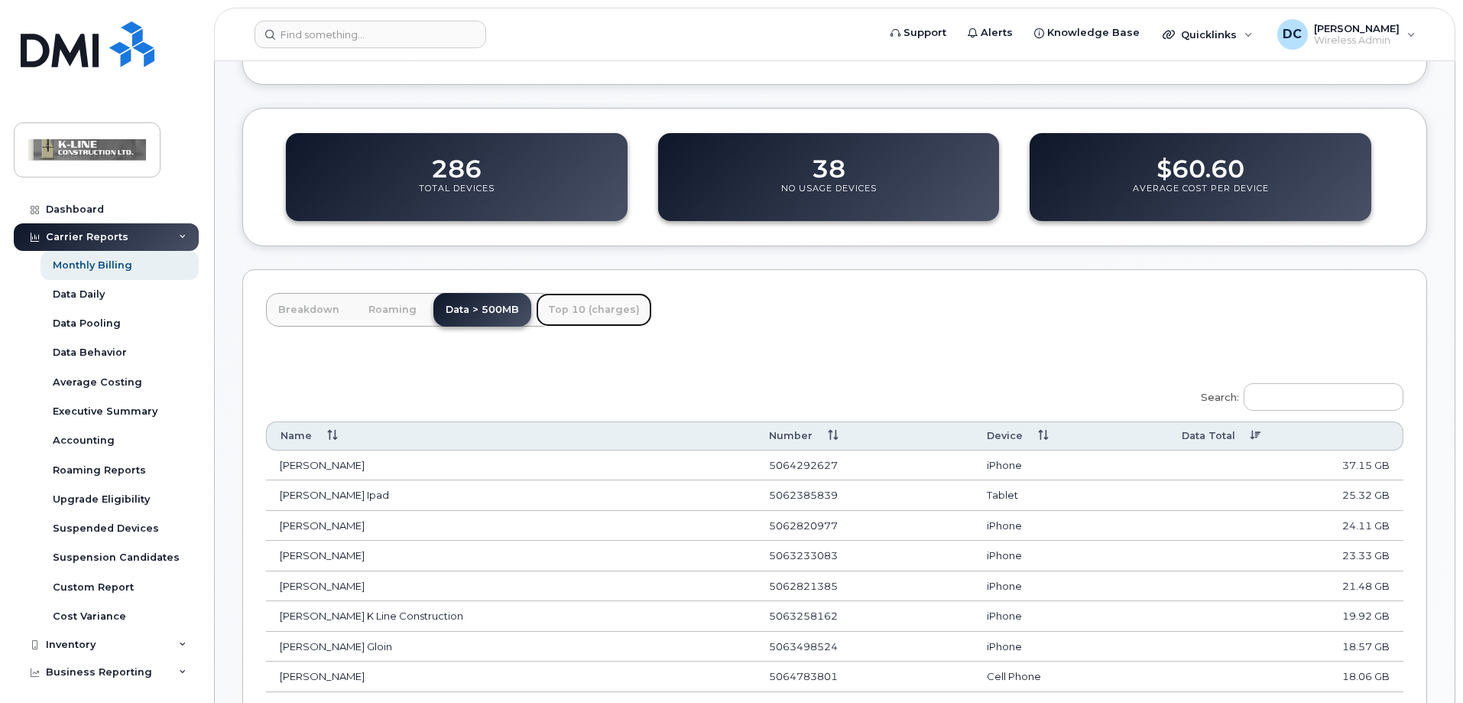
click at [592, 298] on link "Top 10 (charges)" at bounding box center [594, 310] width 116 height 34
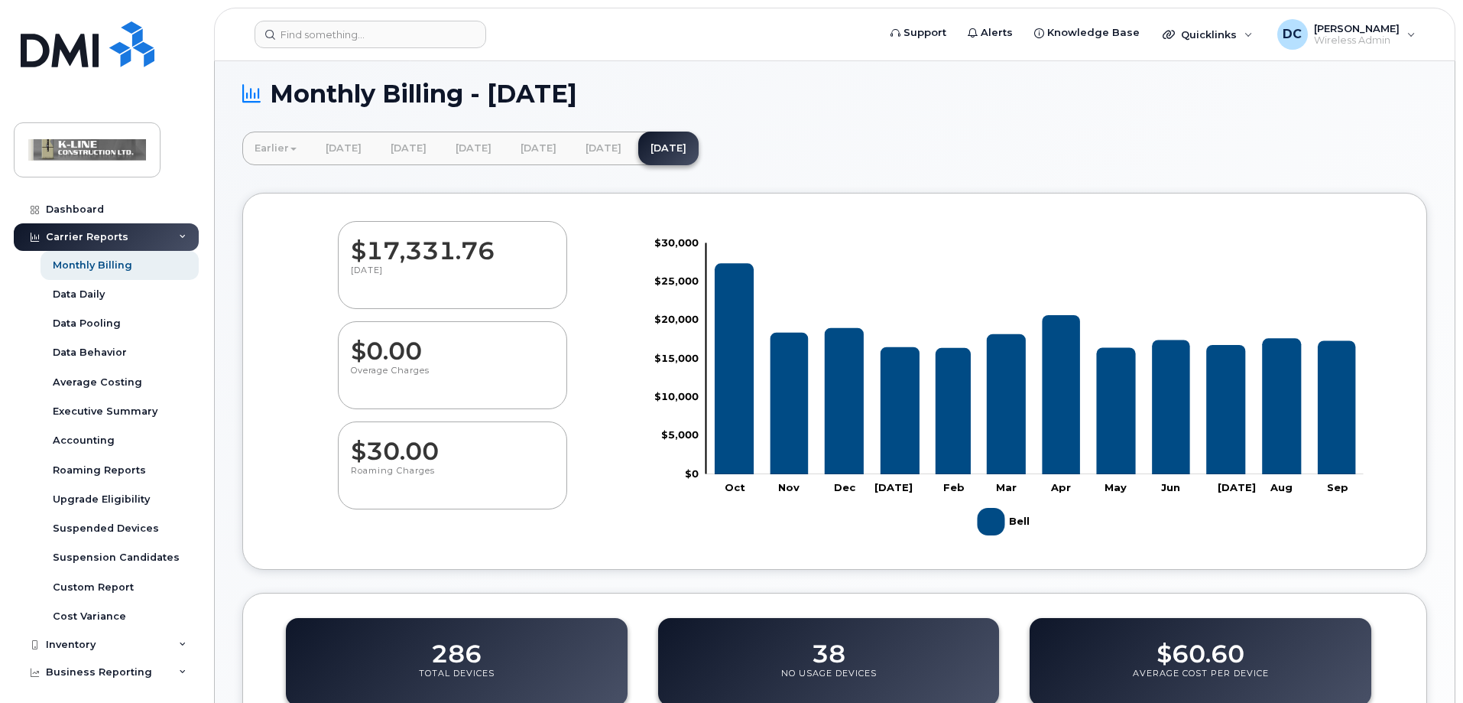
scroll to position [0, 0]
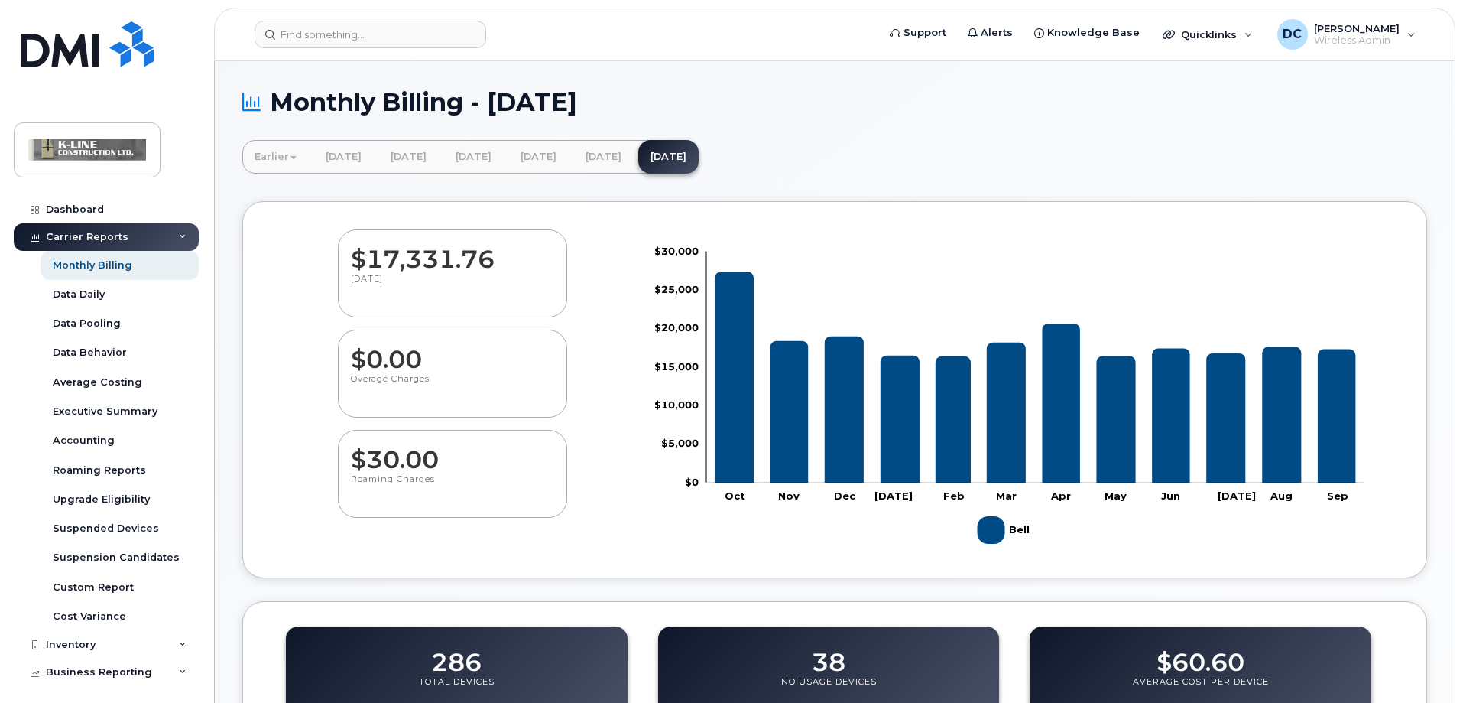
click at [181, 230] on div "Carrier Reports" at bounding box center [106, 237] width 185 height 28
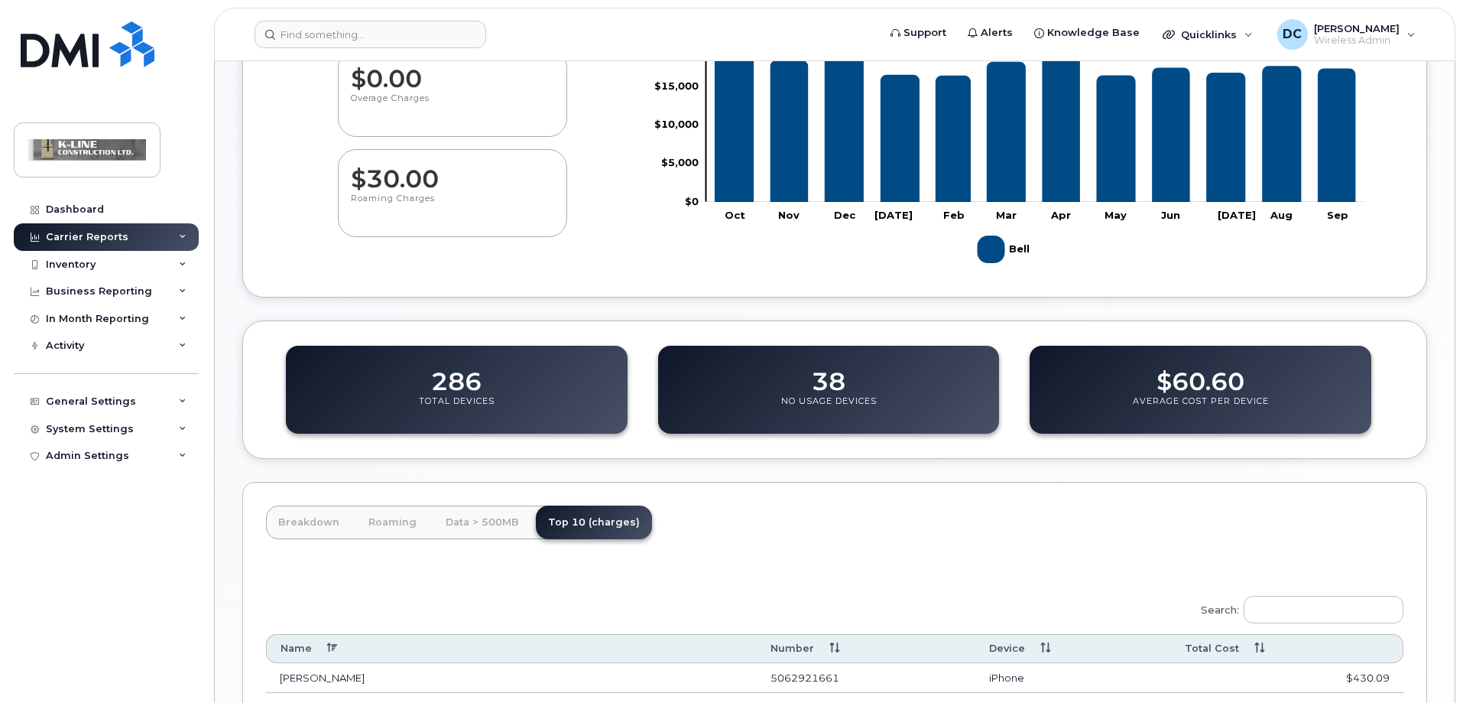
scroll to position [306, 0]
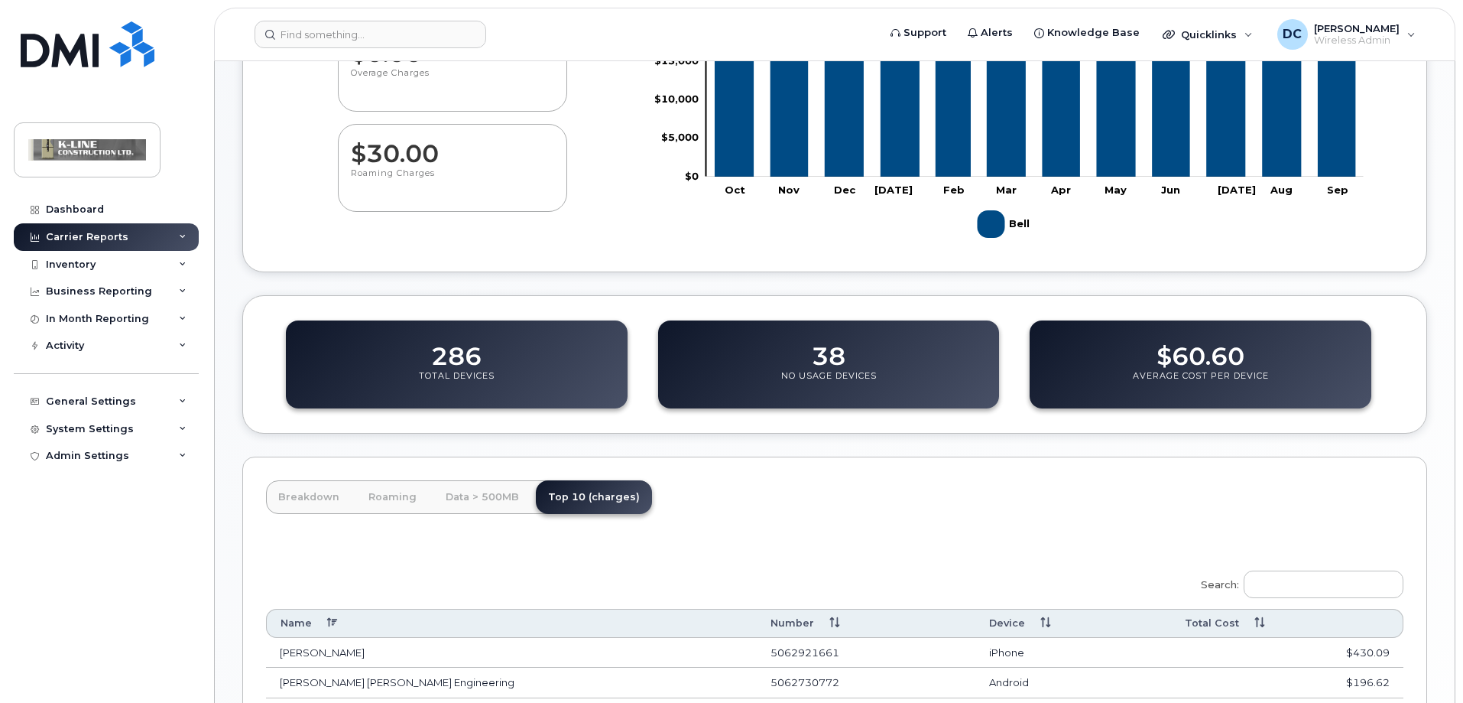
click at [241, 579] on div "Monthly Billing - [DATE] Earlier [DATE] [DATE] [DATE] [DATE] [DATE] [DATE] [DAT…" at bounding box center [835, 396] width 1240 height 1283
click at [115, 342] on div "Activity" at bounding box center [106, 346] width 185 height 28
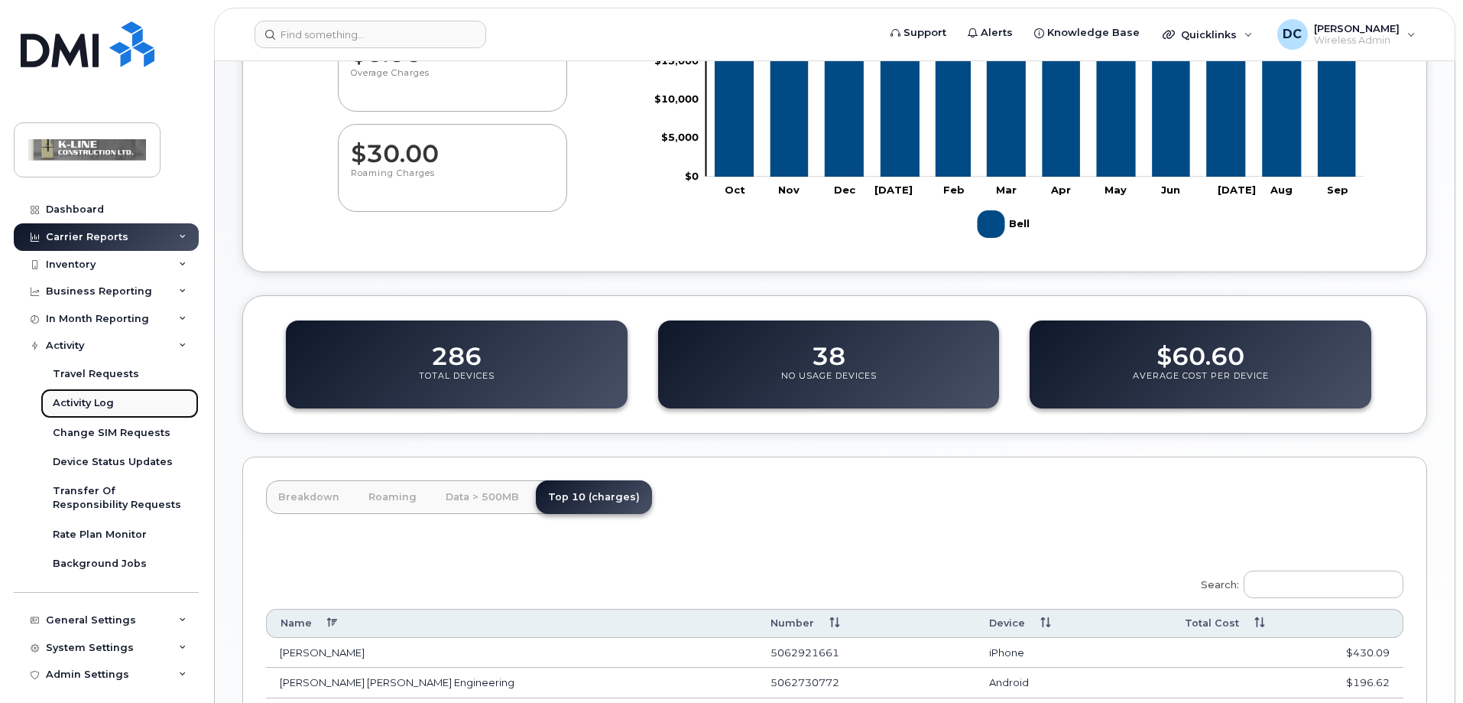
click at [122, 396] on link "Activity Log" at bounding box center [120, 402] width 158 height 29
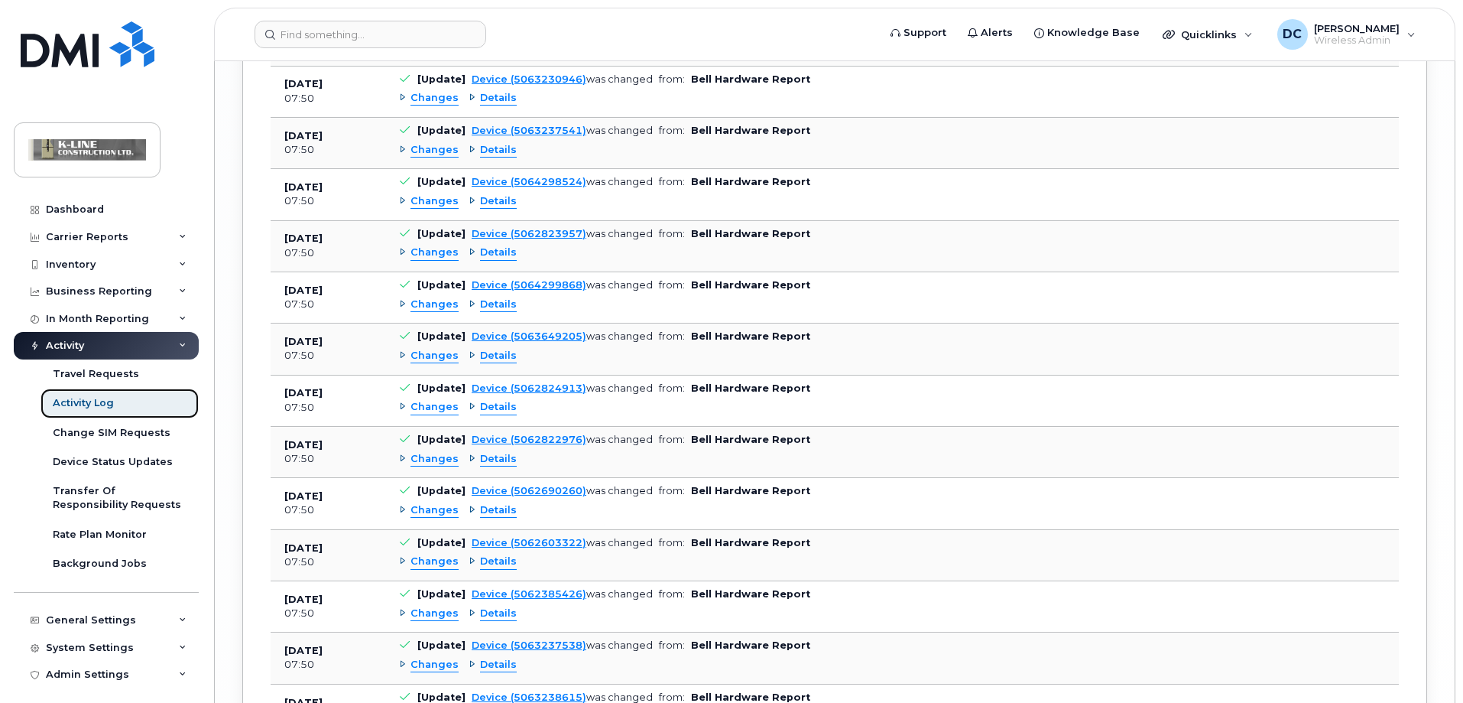
scroll to position [5303, 0]
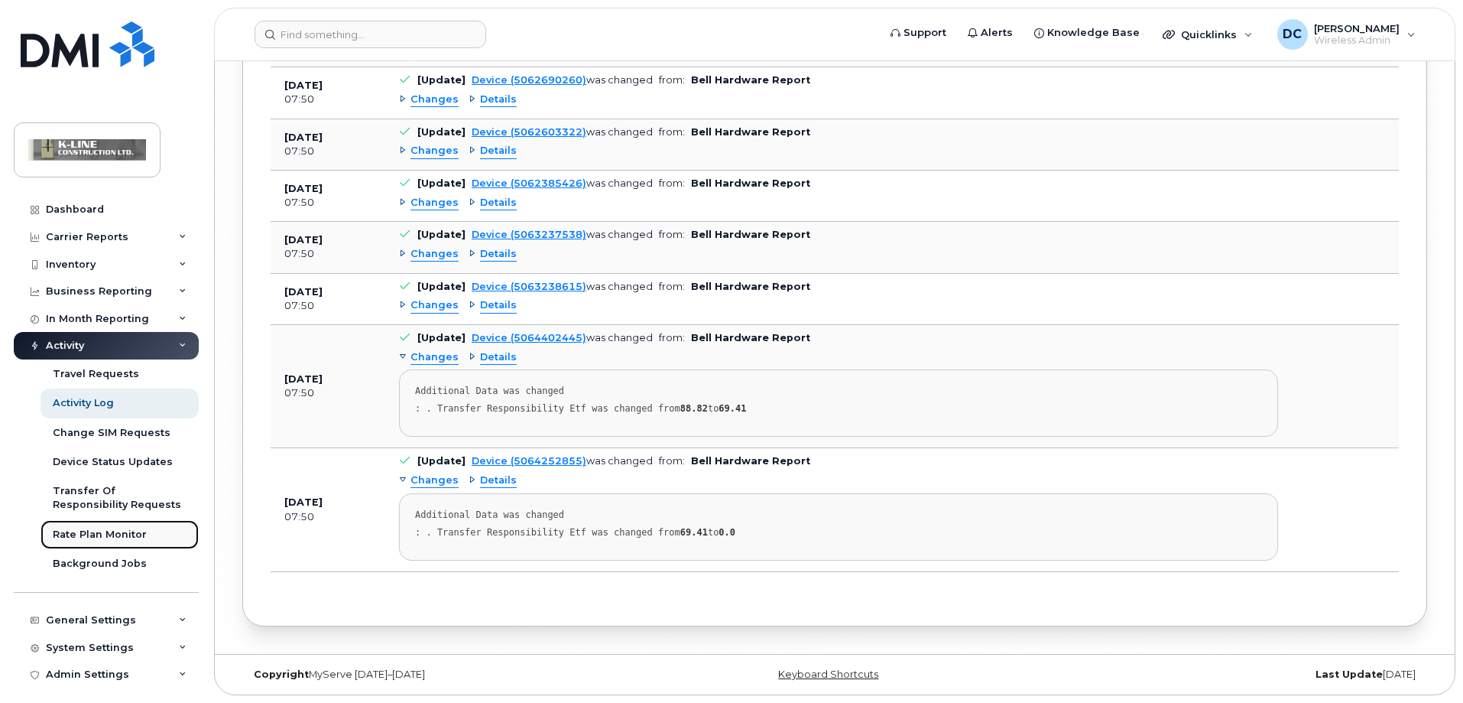
click at [114, 535] on div "Rate Plan Monitor" at bounding box center [100, 534] width 94 height 14
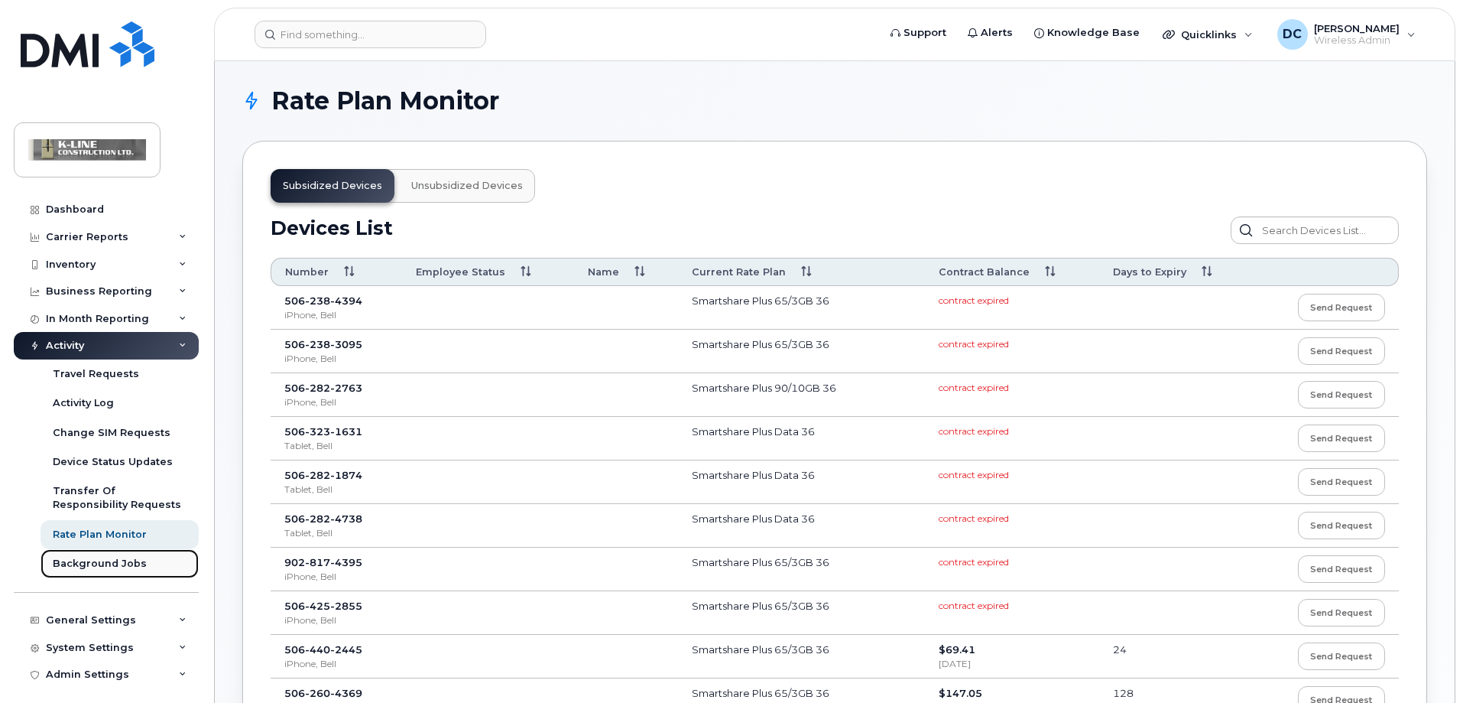
click at [123, 565] on div "Background Jobs" at bounding box center [100, 564] width 94 height 14
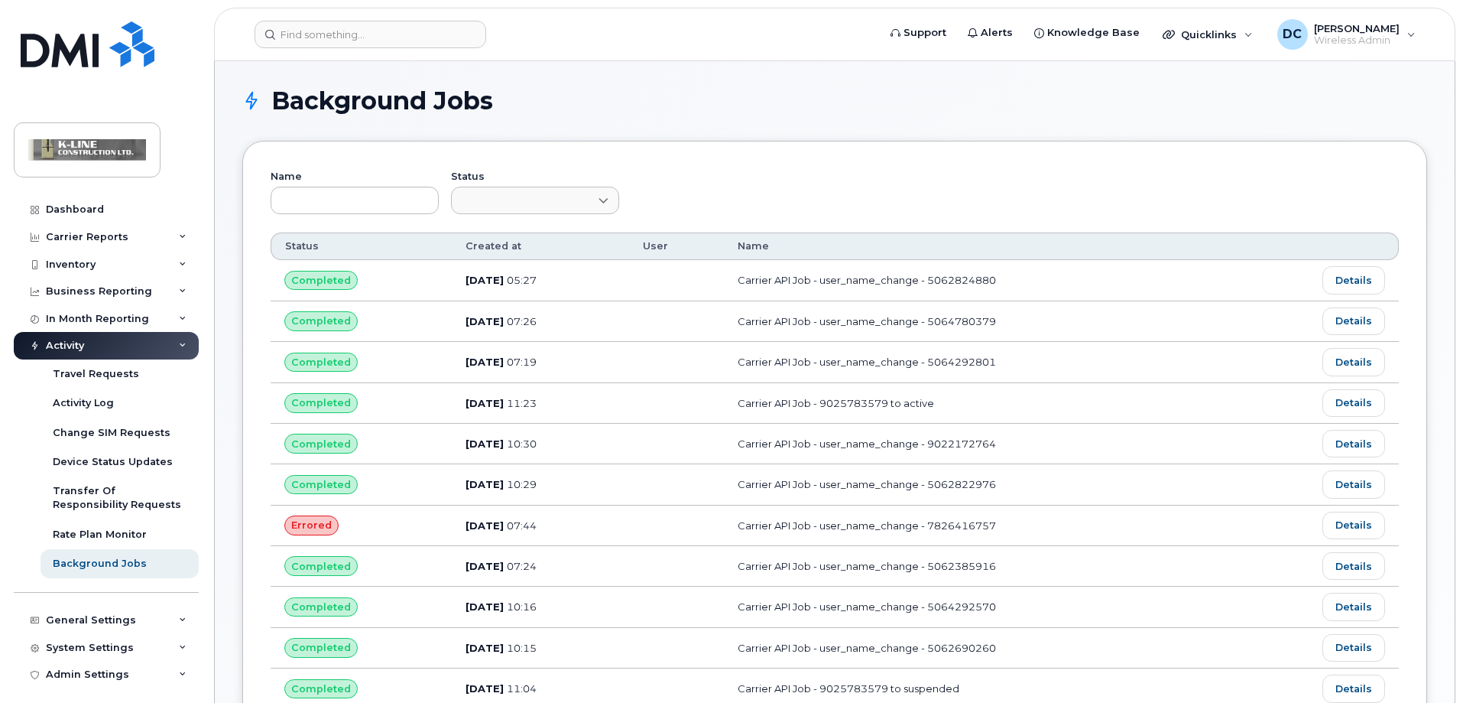
click at [180, 342] on icon at bounding box center [183, 346] width 8 height 8
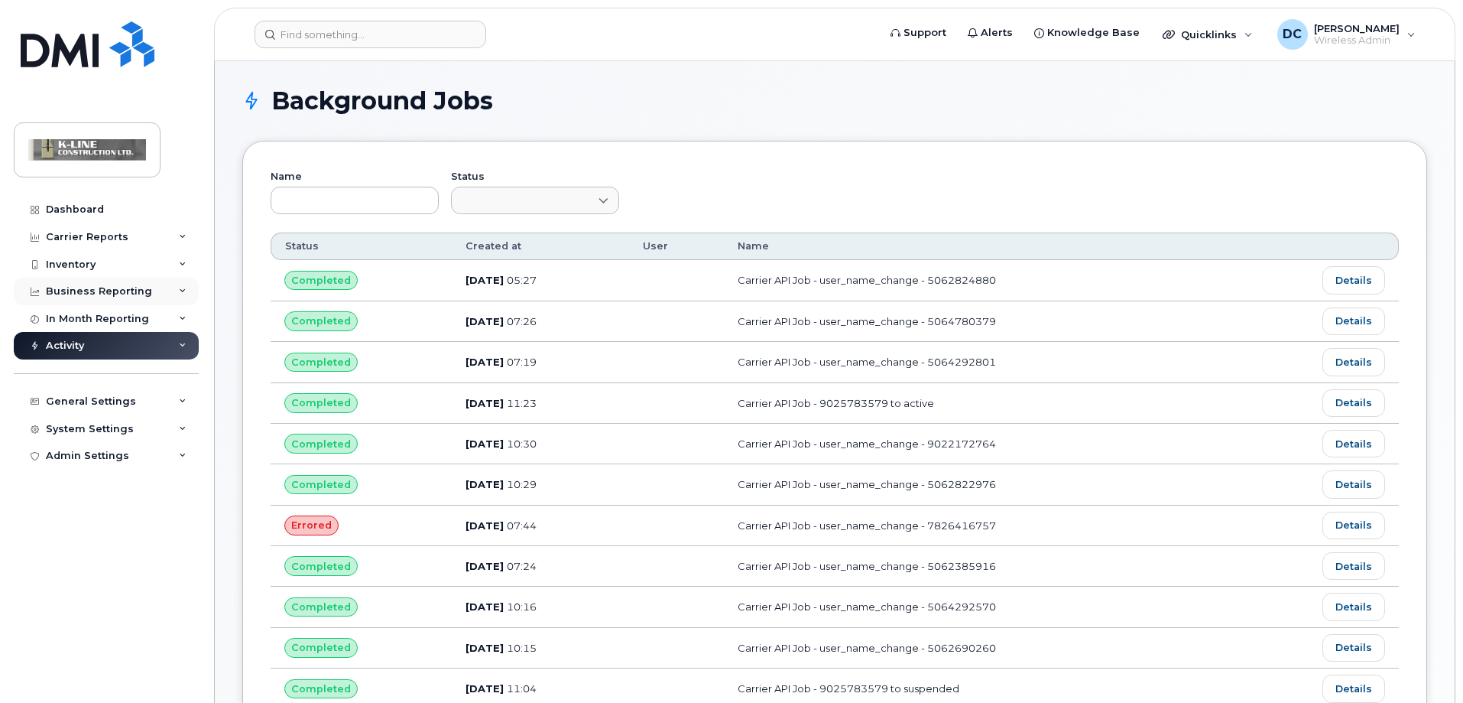
click at [182, 297] on div "Business Reporting" at bounding box center [106, 291] width 185 height 28
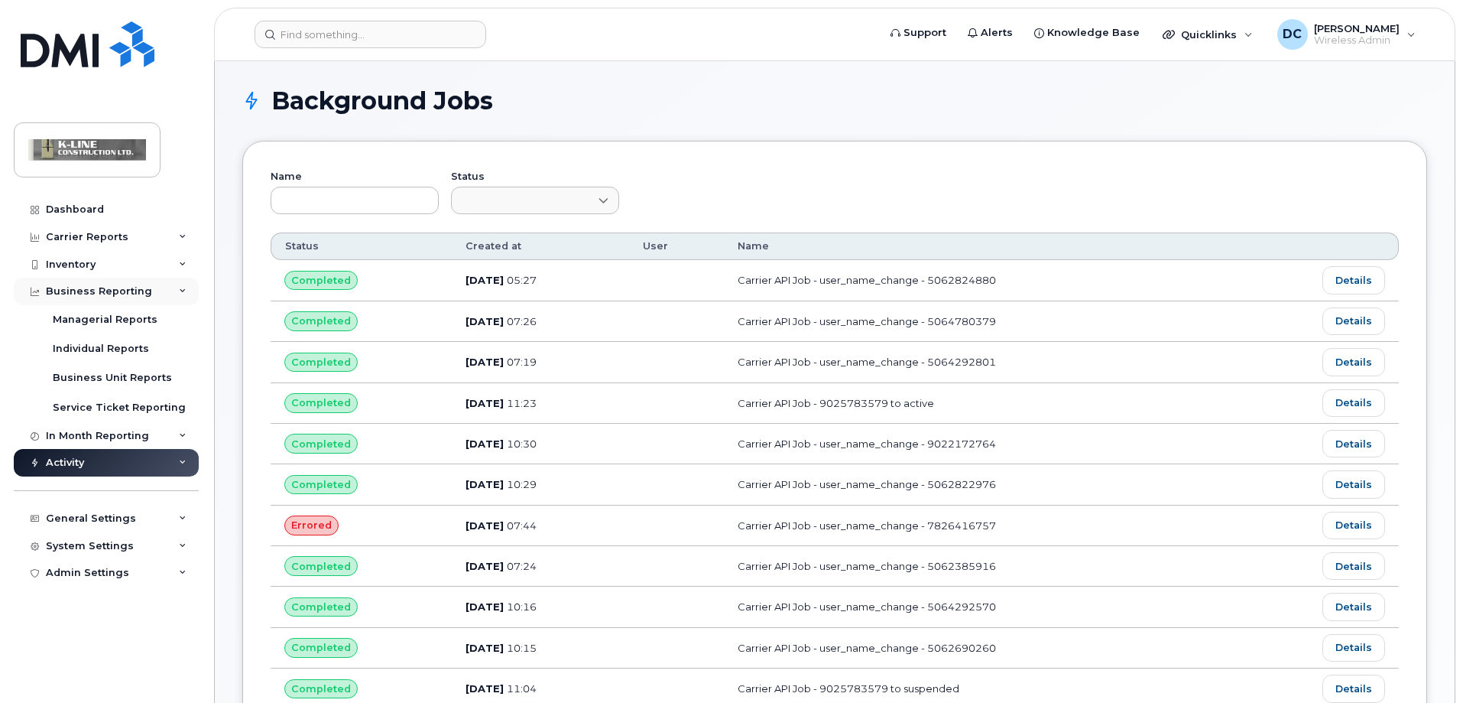
click at [182, 297] on div "Business Reporting" at bounding box center [106, 291] width 185 height 28
